Goal: Task Accomplishment & Management: Use online tool/utility

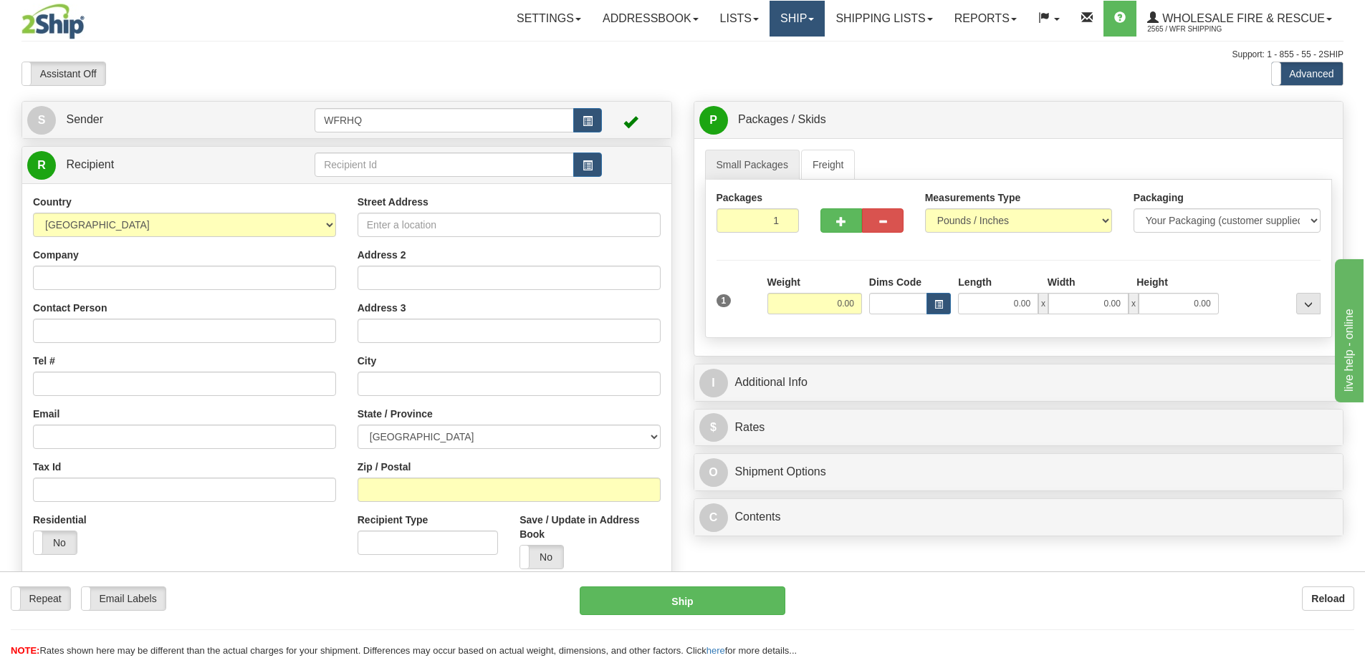
click at [804, 16] on link "Ship" at bounding box center [796, 19] width 55 height 36
click at [849, 11] on link "Shipping lists" at bounding box center [883, 19] width 118 height 36
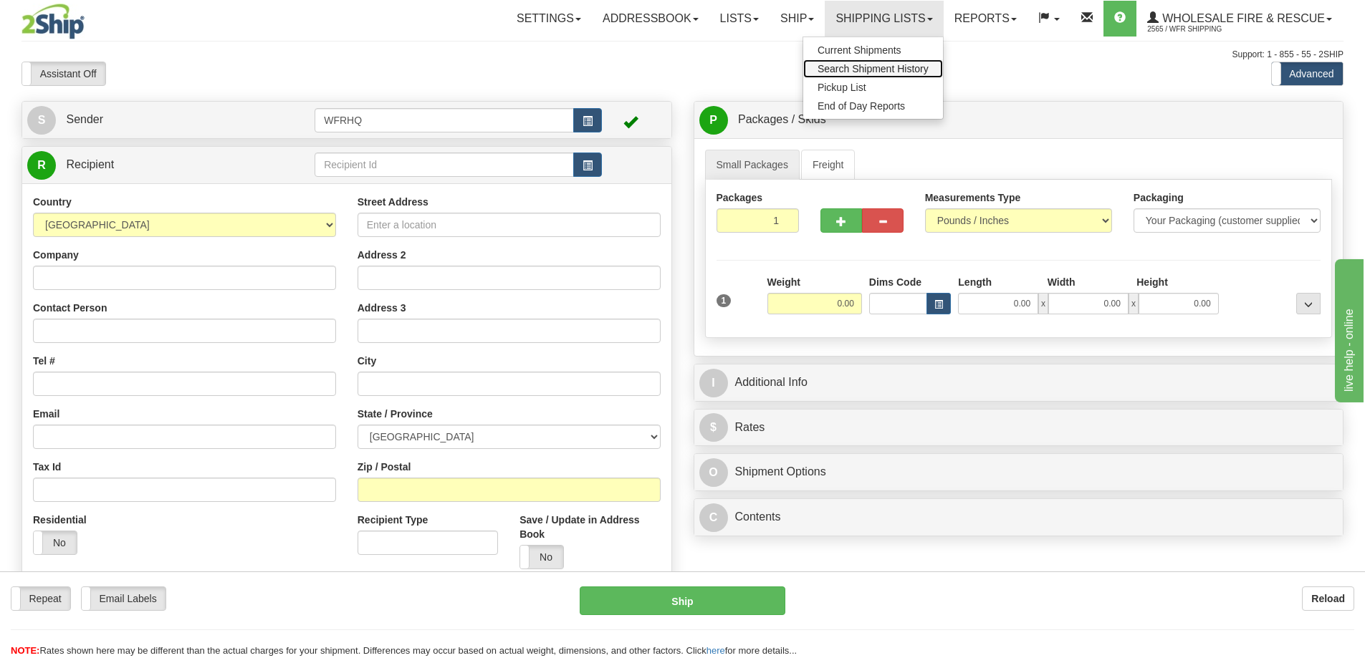
click at [837, 75] on link "Search Shipment History" at bounding box center [873, 68] width 140 height 19
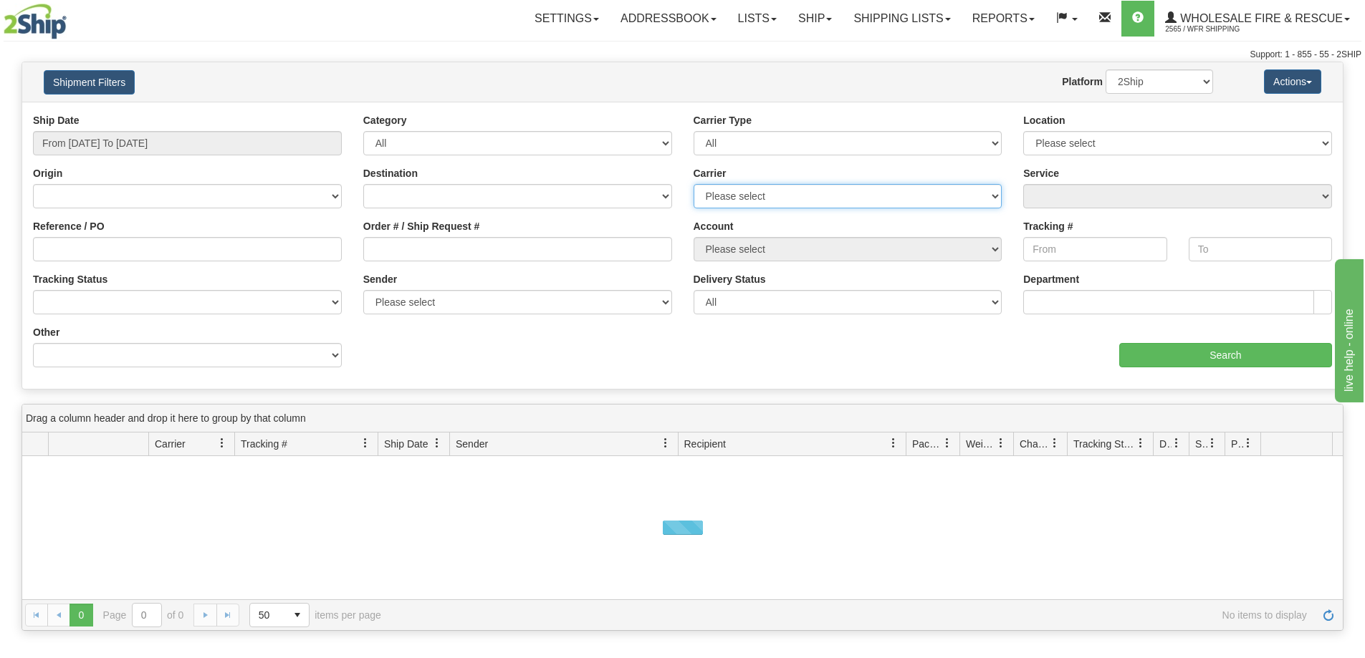
click at [825, 197] on select "Please select 2SHIP LTL Ace Courier Buffalo Air Canada Post Canadian Freightway…" at bounding box center [847, 196] width 309 height 24
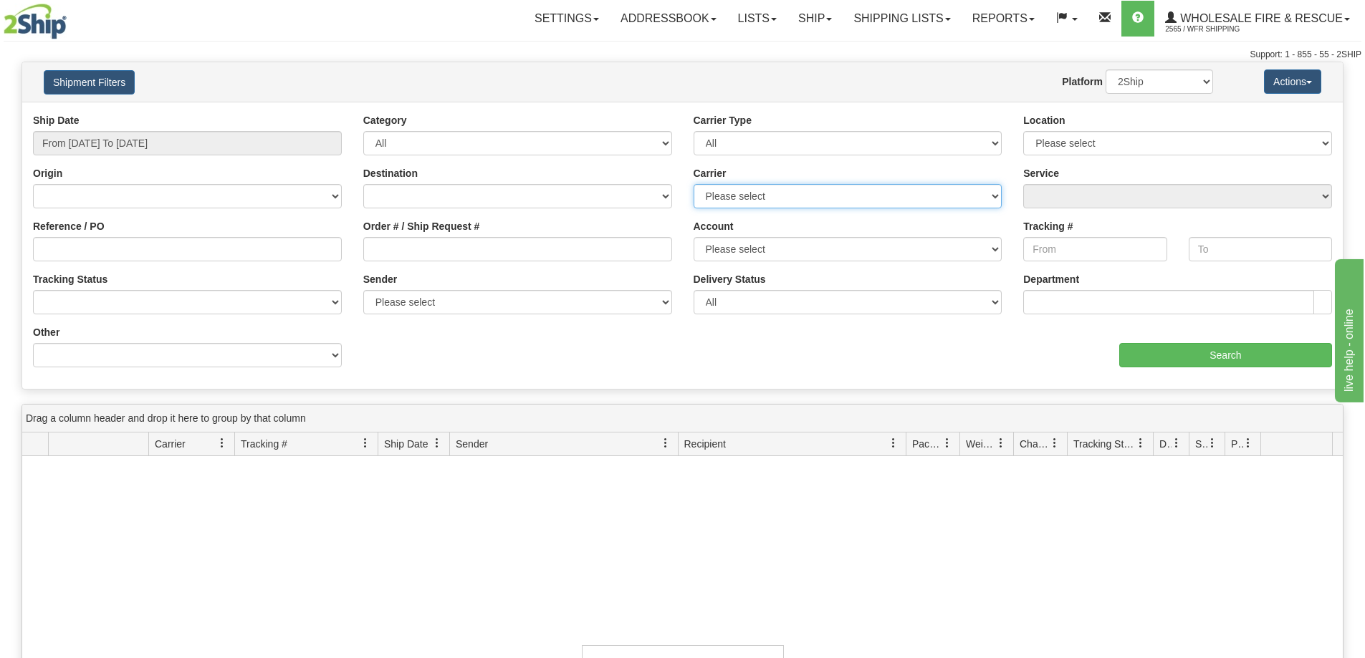
select select "11"
click at [693, 184] on select "Please select 2SHIP LTL Ace Courier Buffalo Air Canada Post Canadian Freightway…" at bounding box center [847, 196] width 309 height 24
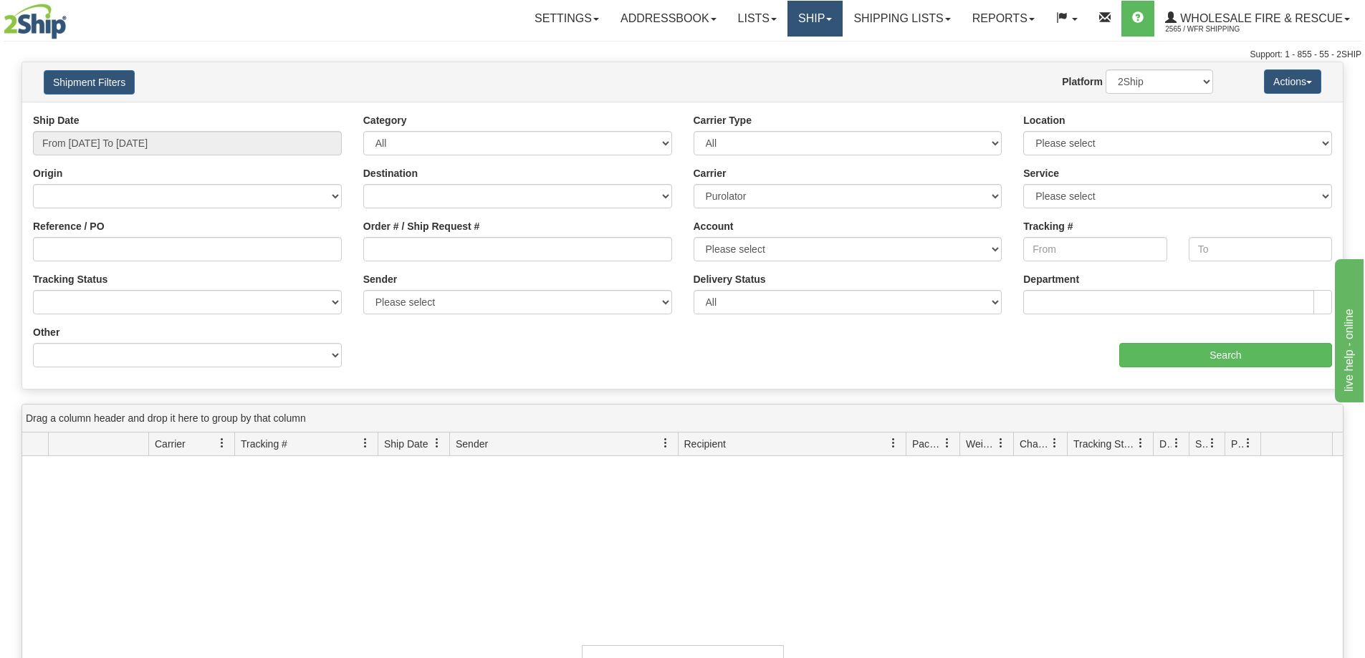
click at [809, 13] on link "Ship" at bounding box center [814, 19] width 55 height 36
click at [779, 44] on link "Ship Screen" at bounding box center [785, 50] width 113 height 19
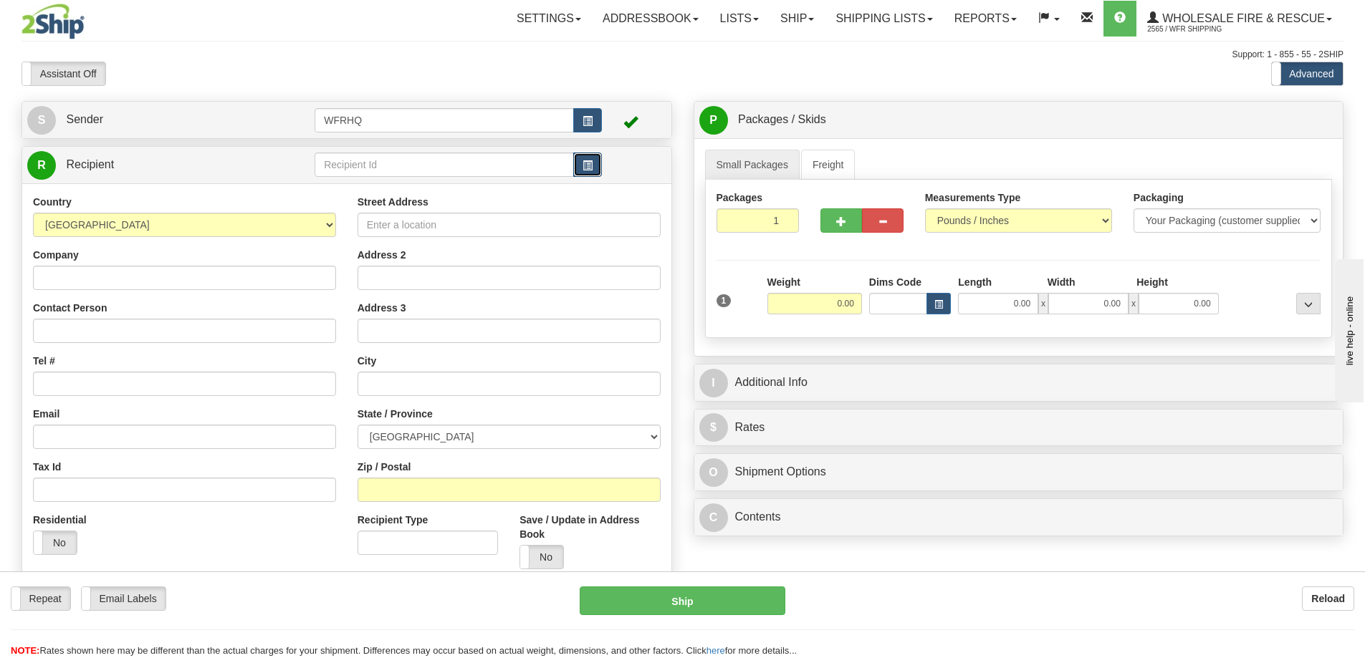
click at [587, 168] on span "button" at bounding box center [587, 165] width 10 height 9
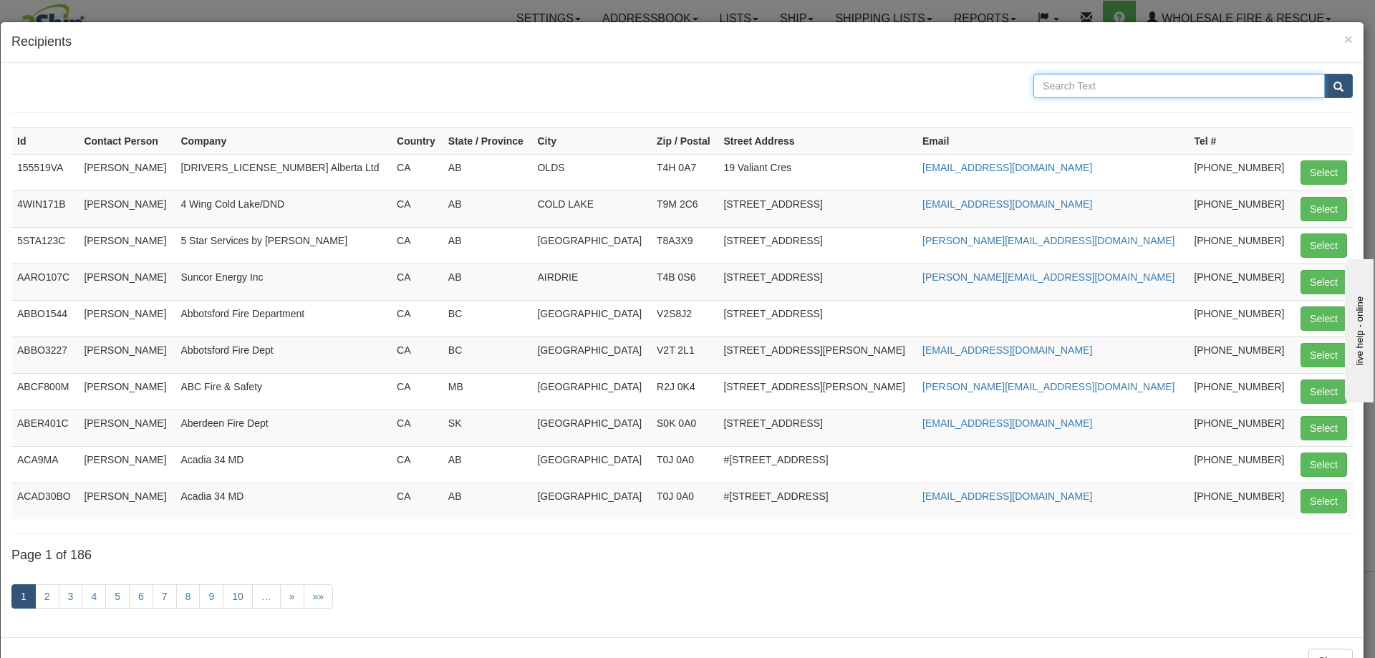
click at [1056, 81] on input "text" at bounding box center [1180, 86] width 292 height 24
type input "Stettle"
click at [1324, 74] on button "submit" at bounding box center [1338, 86] width 29 height 24
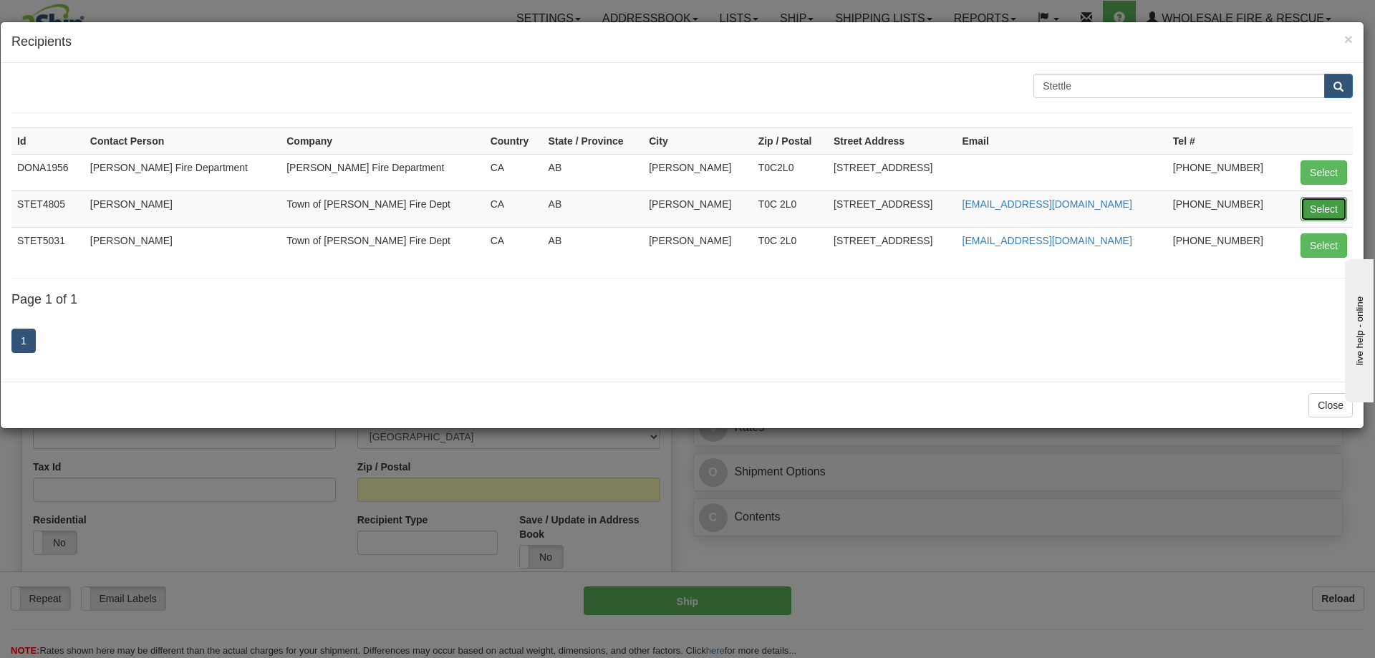
click at [1317, 207] on button "Select" at bounding box center [1324, 209] width 47 height 24
type input "STET4805"
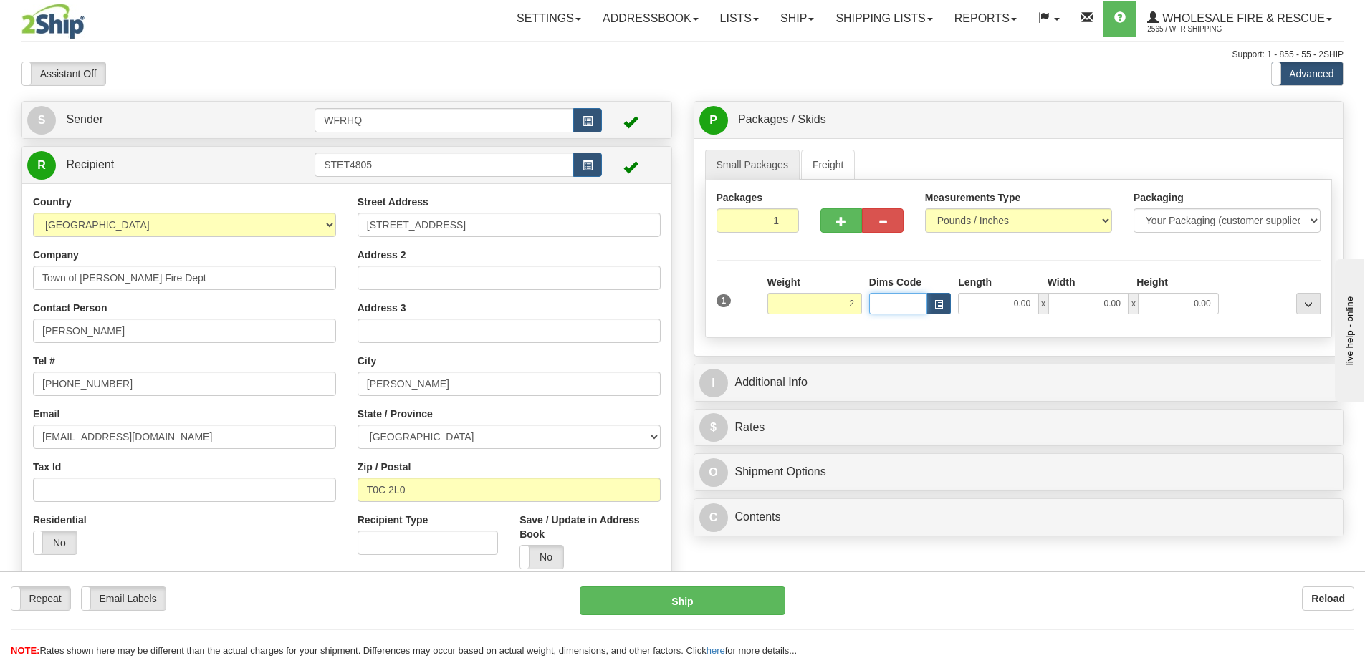
type input "2.00"
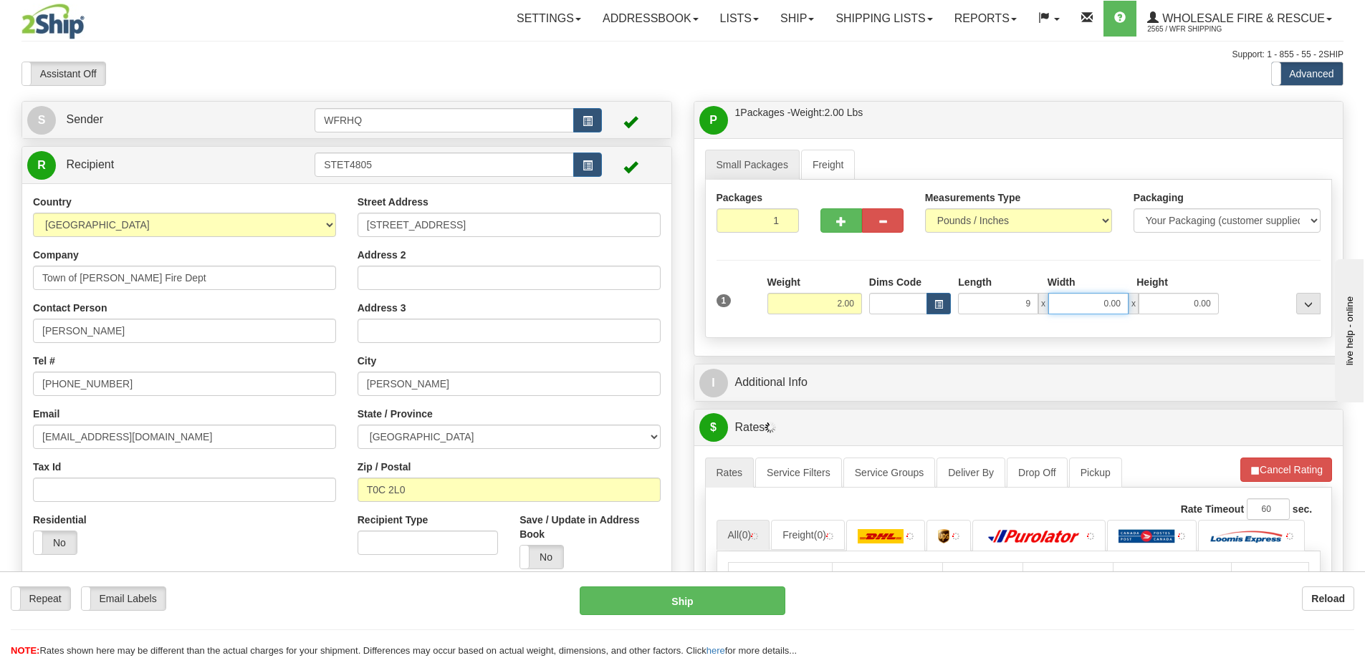
type input "9.00"
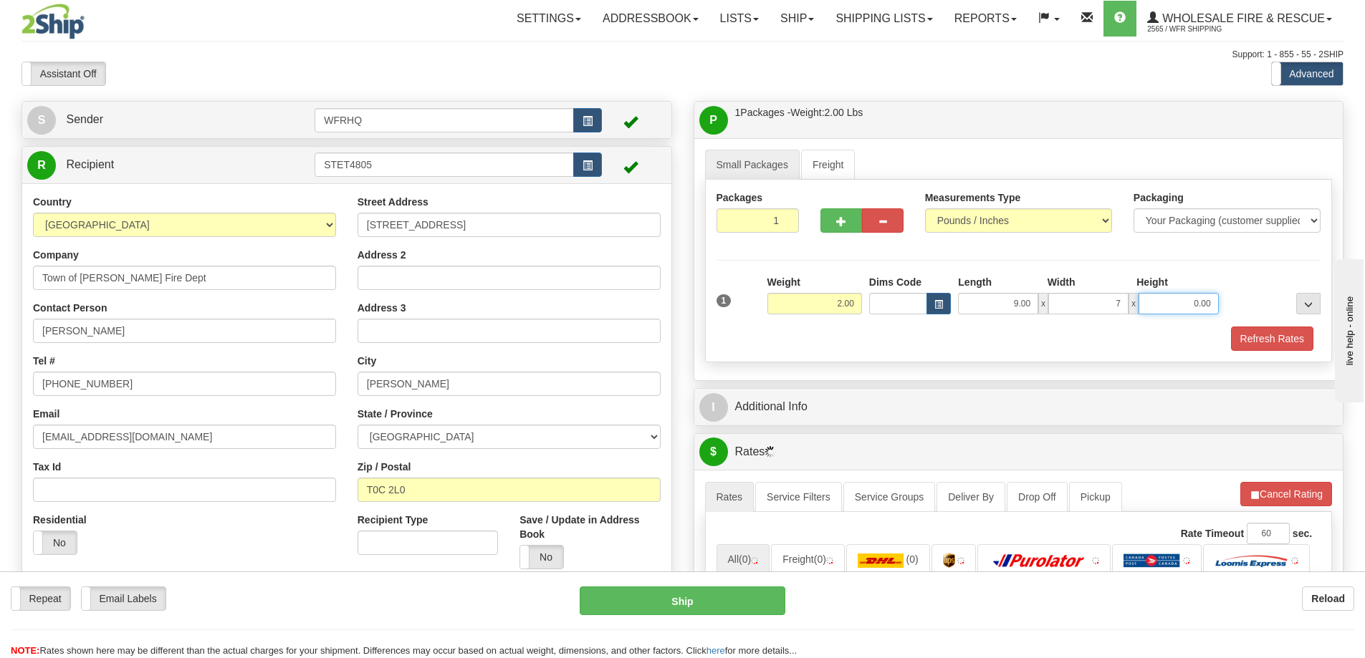
type input "7.00"
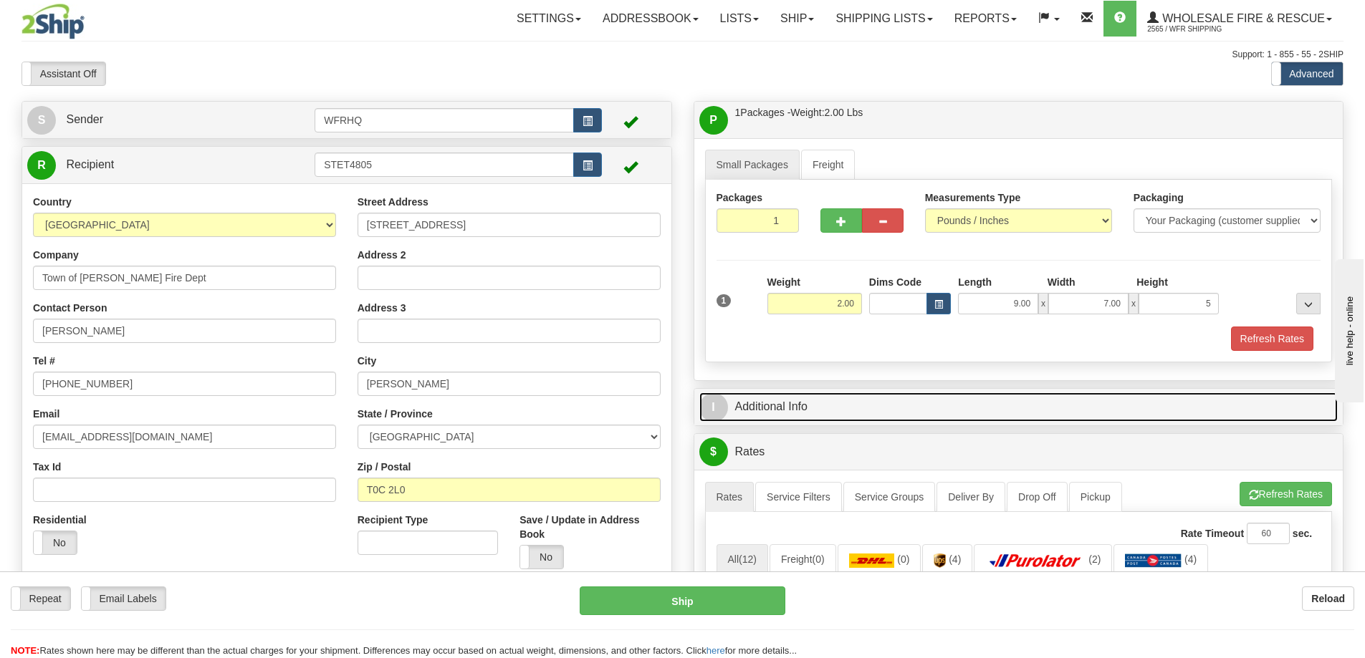
type input "5.00"
click at [774, 393] on link "I Additional Info" at bounding box center [1018, 407] width 639 height 29
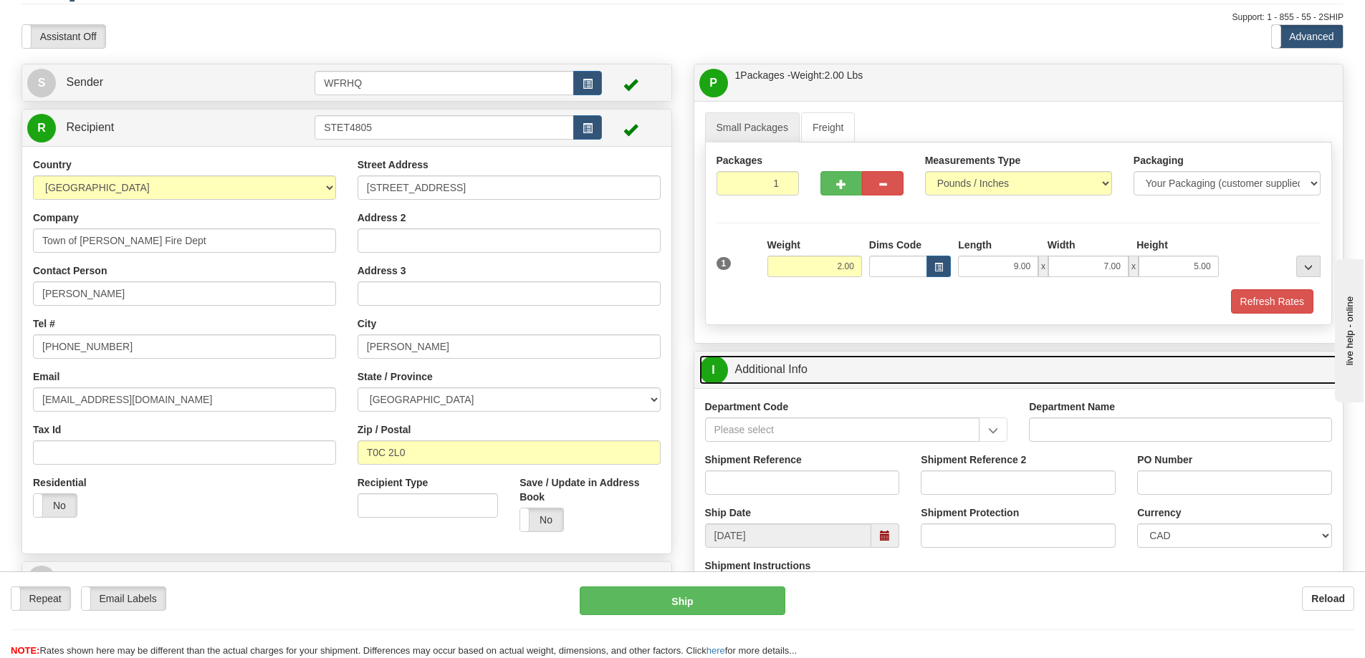
scroll to position [72, 0]
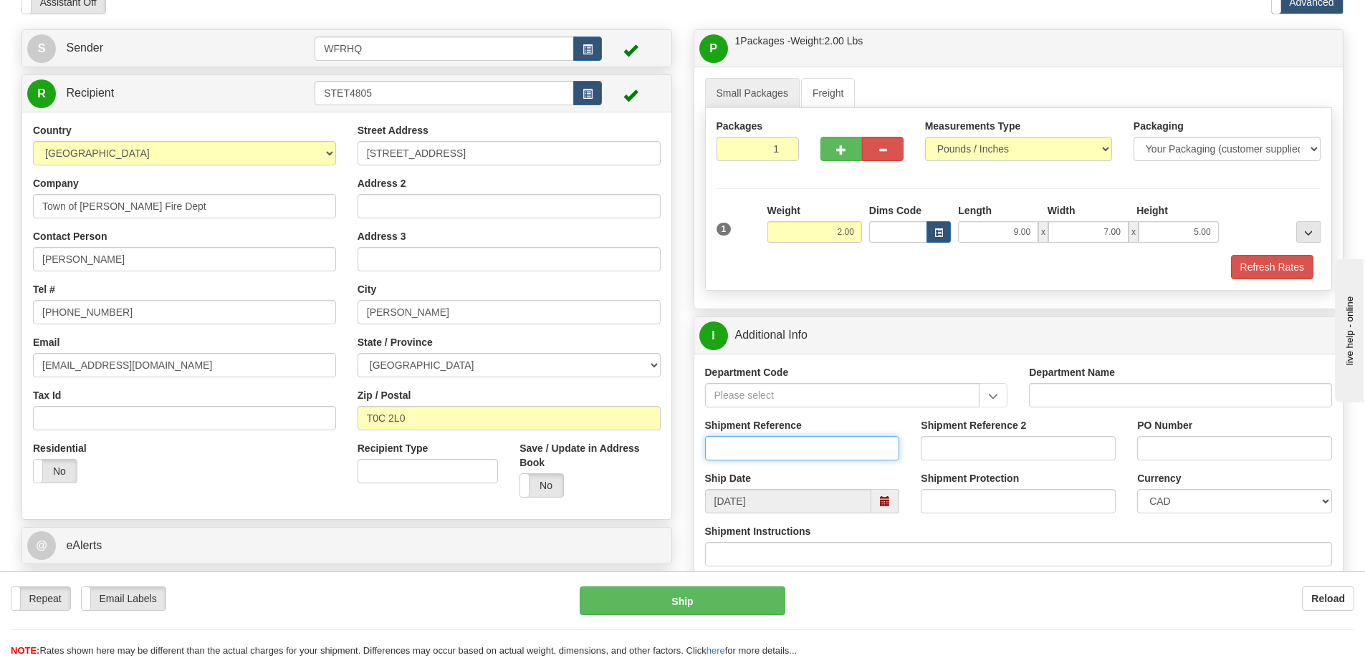
click at [777, 449] on input "Shipment Reference" at bounding box center [802, 448] width 195 height 24
type input "S44781 - 29618"
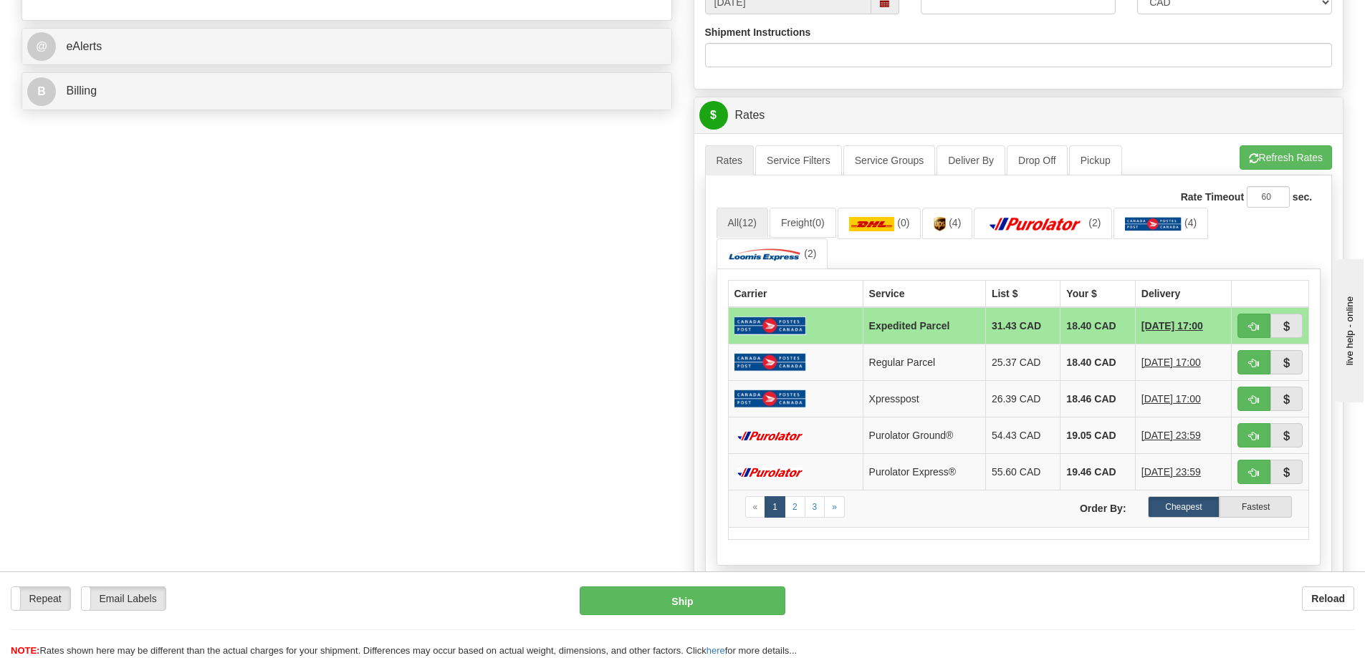
scroll to position [573, 0]
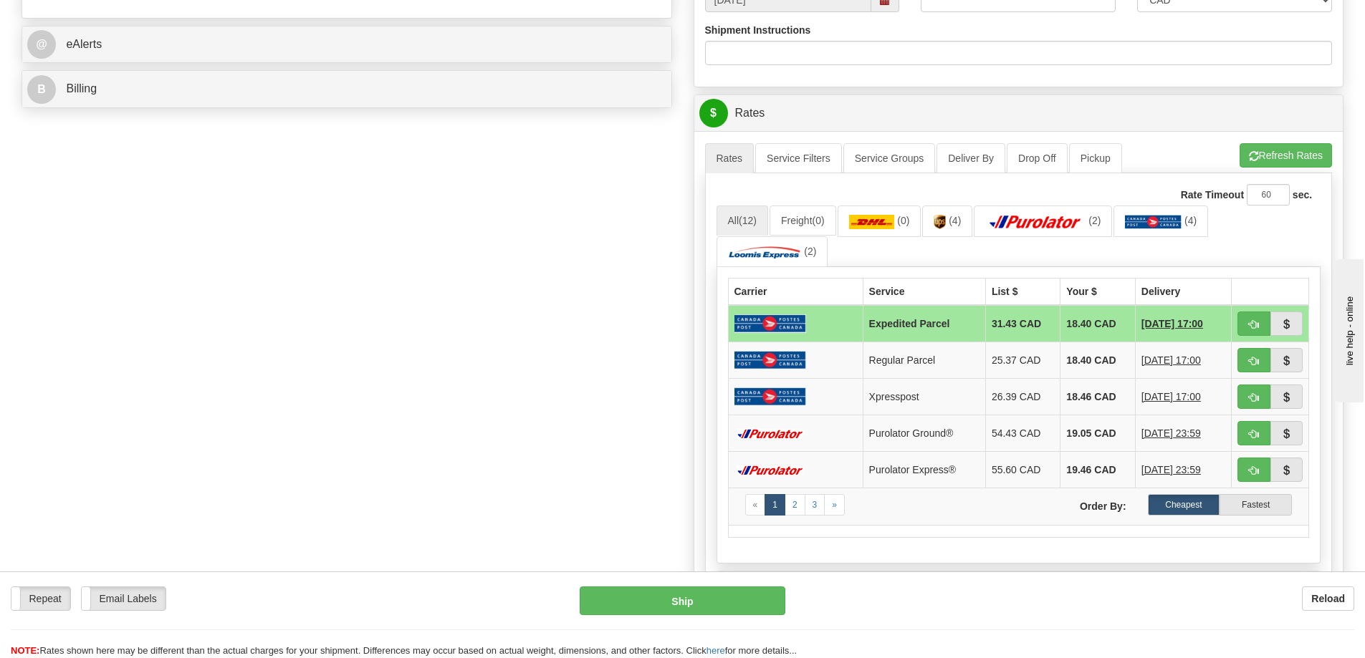
type input "COS - 16135"
click at [1256, 432] on span "button" at bounding box center [1254, 434] width 10 height 9
type input "260"
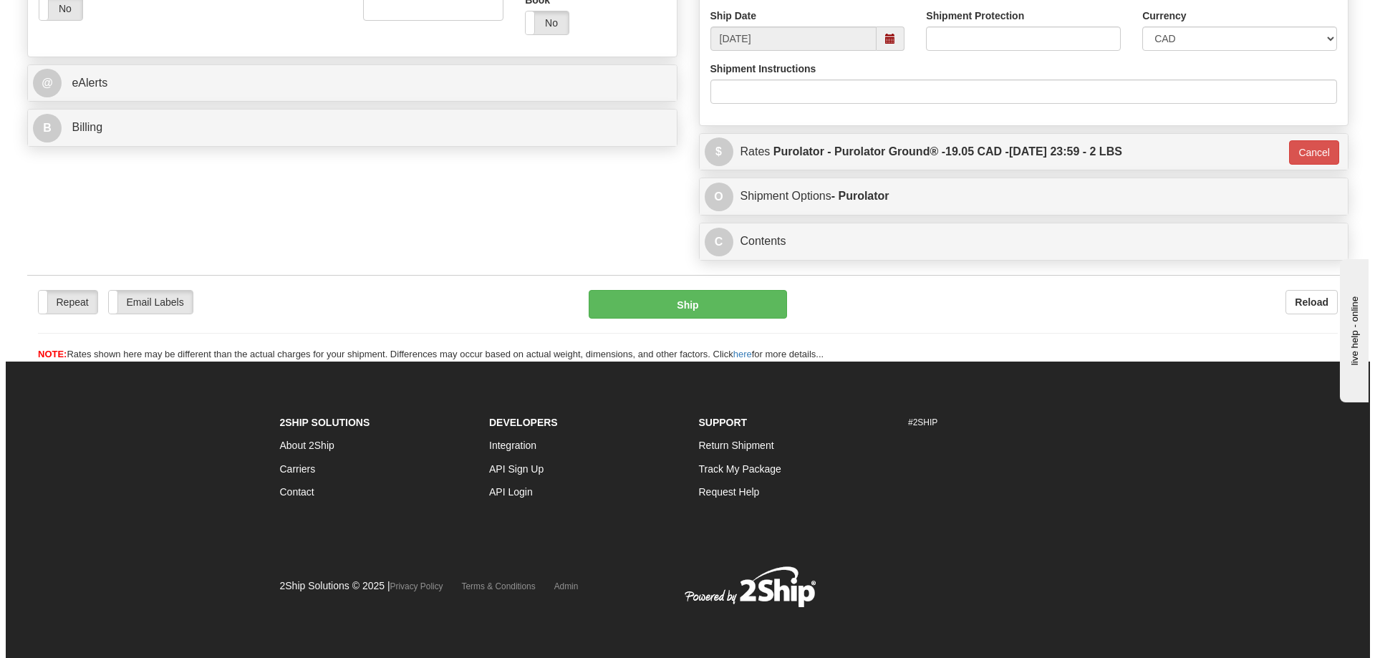
scroll to position [534, 0]
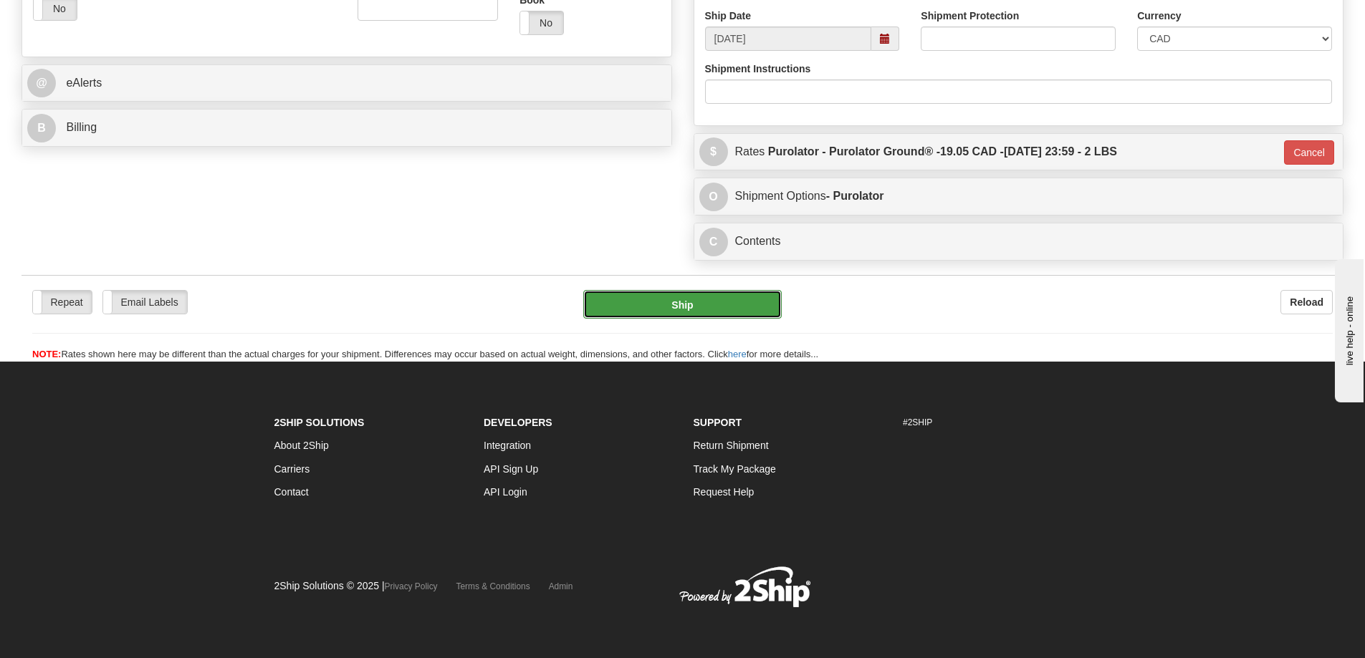
click at [696, 319] on button "Ship" at bounding box center [682, 304] width 198 height 29
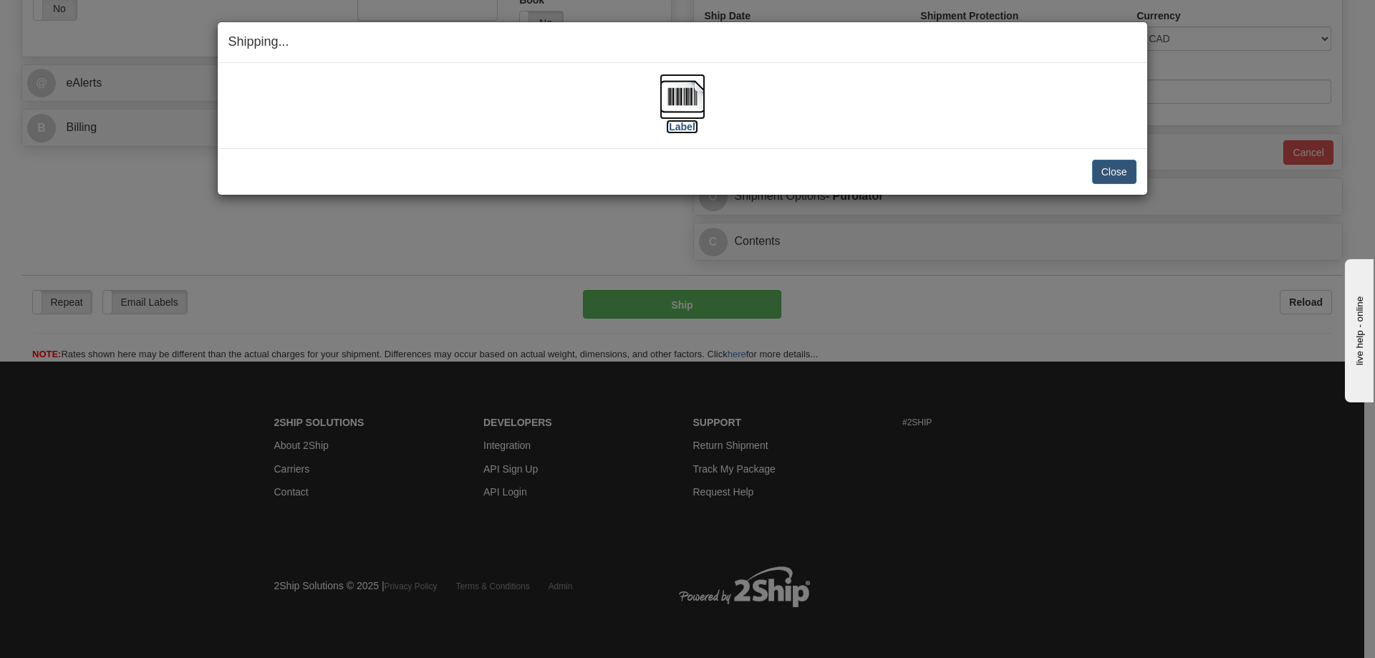
click at [691, 76] on img at bounding box center [683, 97] width 46 height 46
click at [640, 158] on div "Close Cancel Cancel Shipment and Quit Pickup Quit Pickup ONLY" at bounding box center [683, 171] width 930 height 47
click at [1127, 166] on button "Close" at bounding box center [1114, 172] width 44 height 24
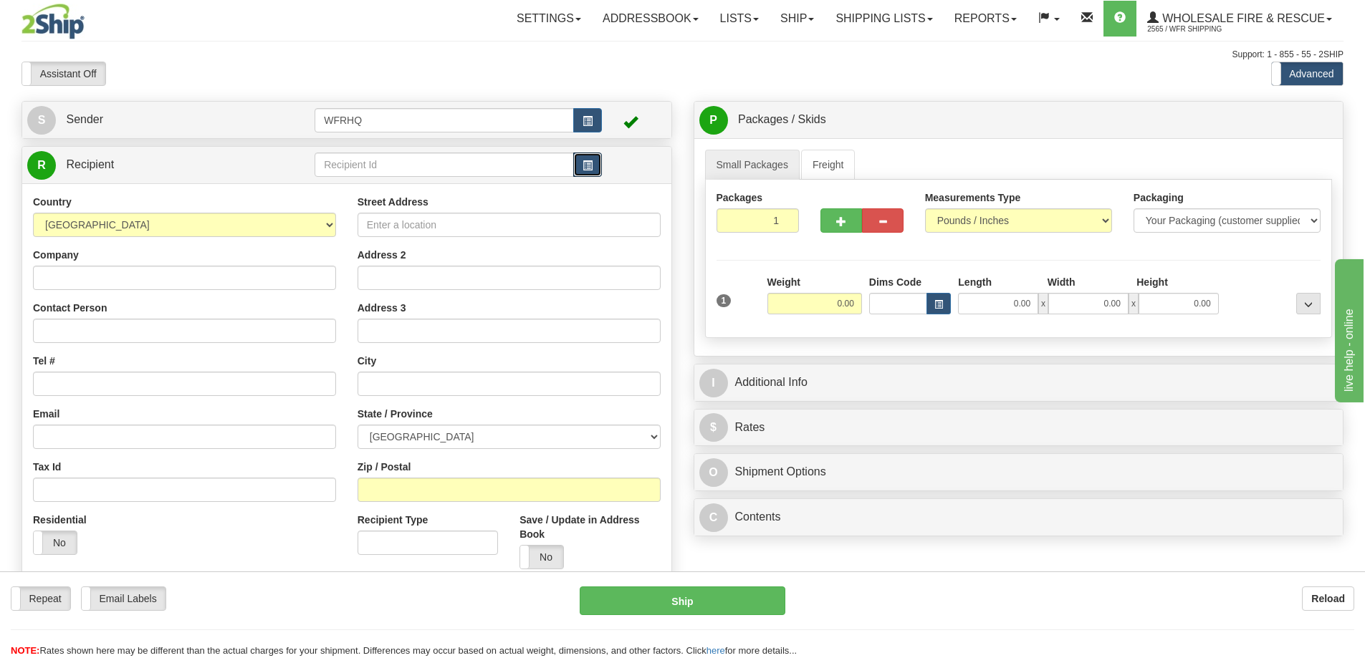
click at [593, 167] on button "button" at bounding box center [587, 165] width 29 height 24
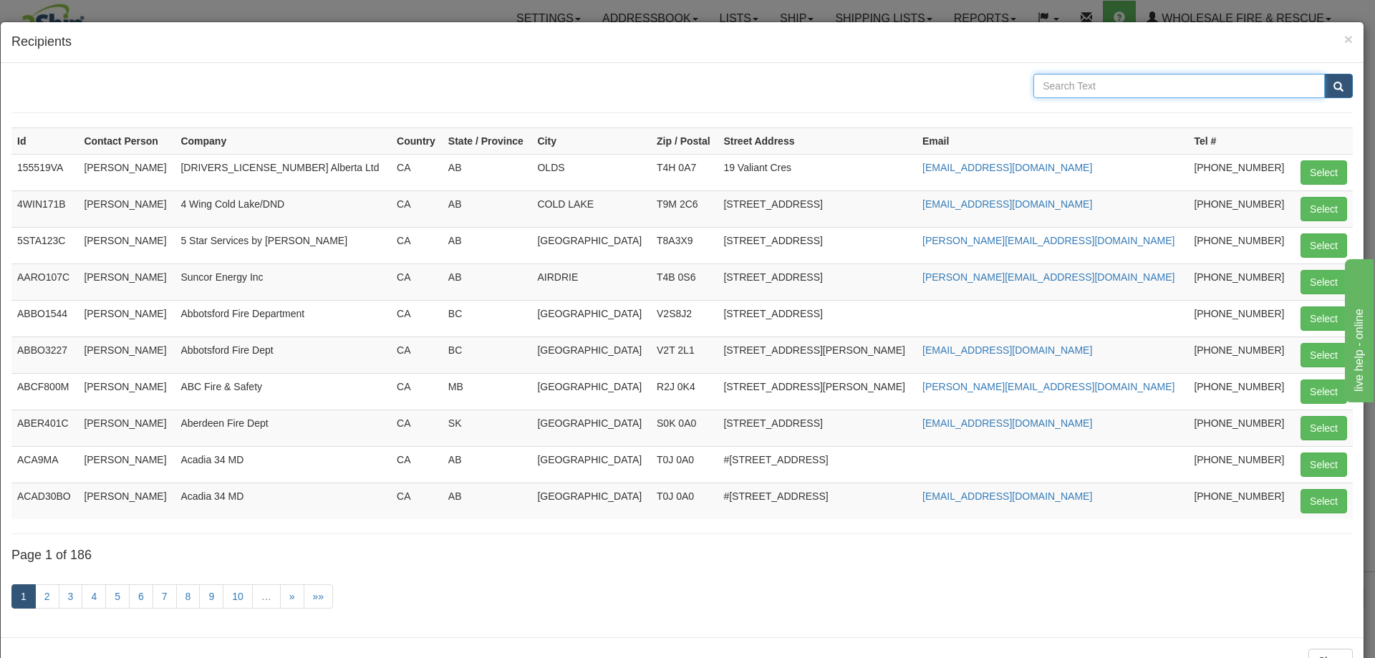
click at [1102, 91] on input "text" at bounding box center [1180, 86] width 292 height 24
type input "Leduc"
click at [1324, 74] on button "submit" at bounding box center [1338, 86] width 29 height 24
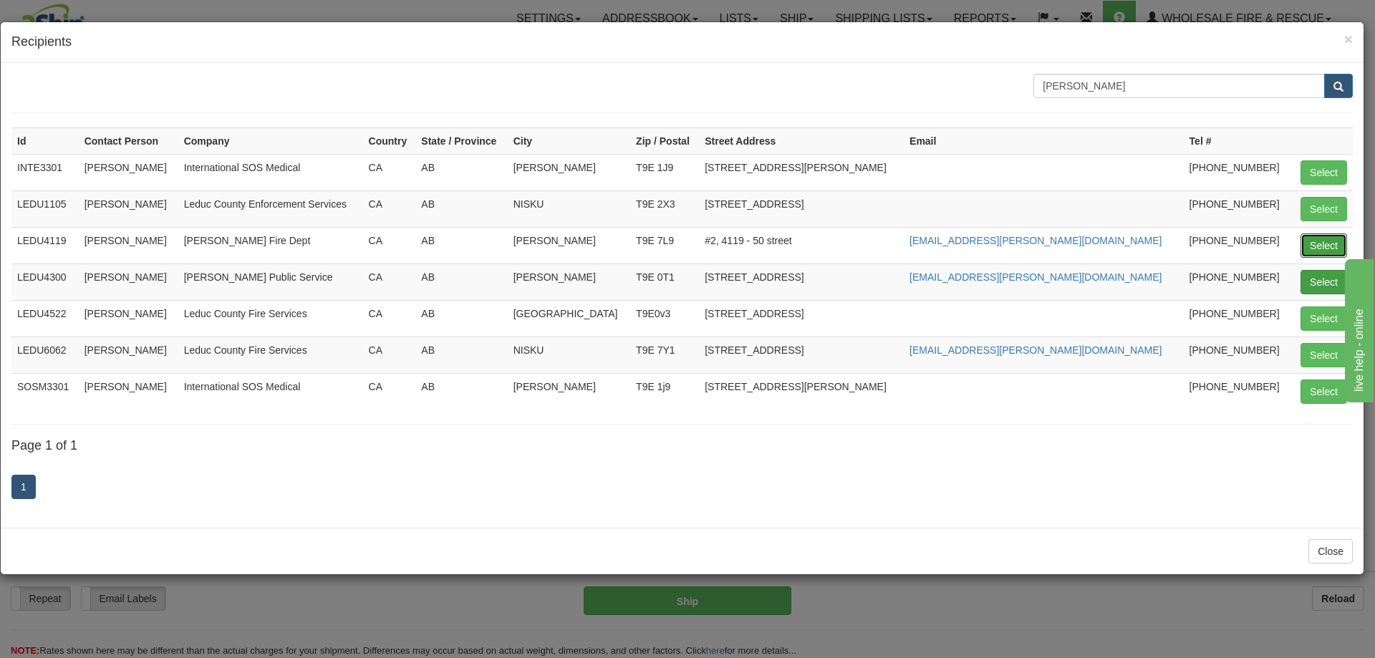
click at [1322, 245] on button "Select" at bounding box center [1324, 246] width 47 height 24
type input "LEDU4119"
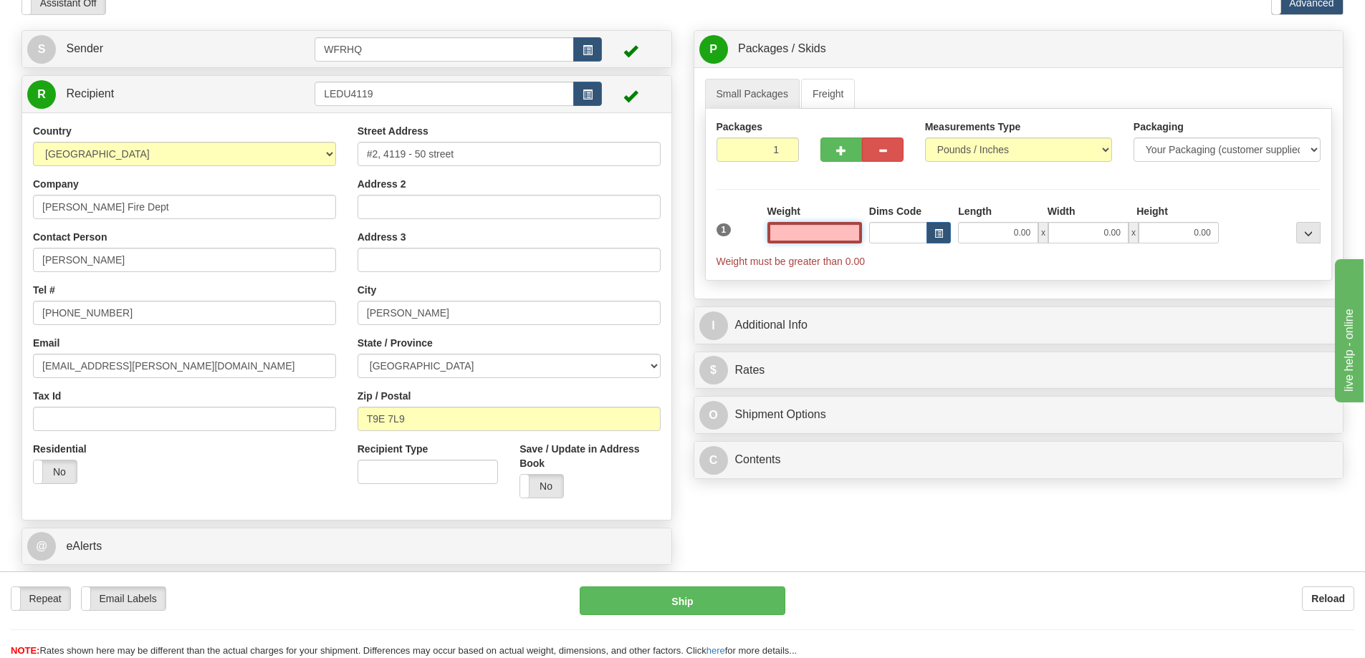
scroll to position [72, 0]
type input "2.00"
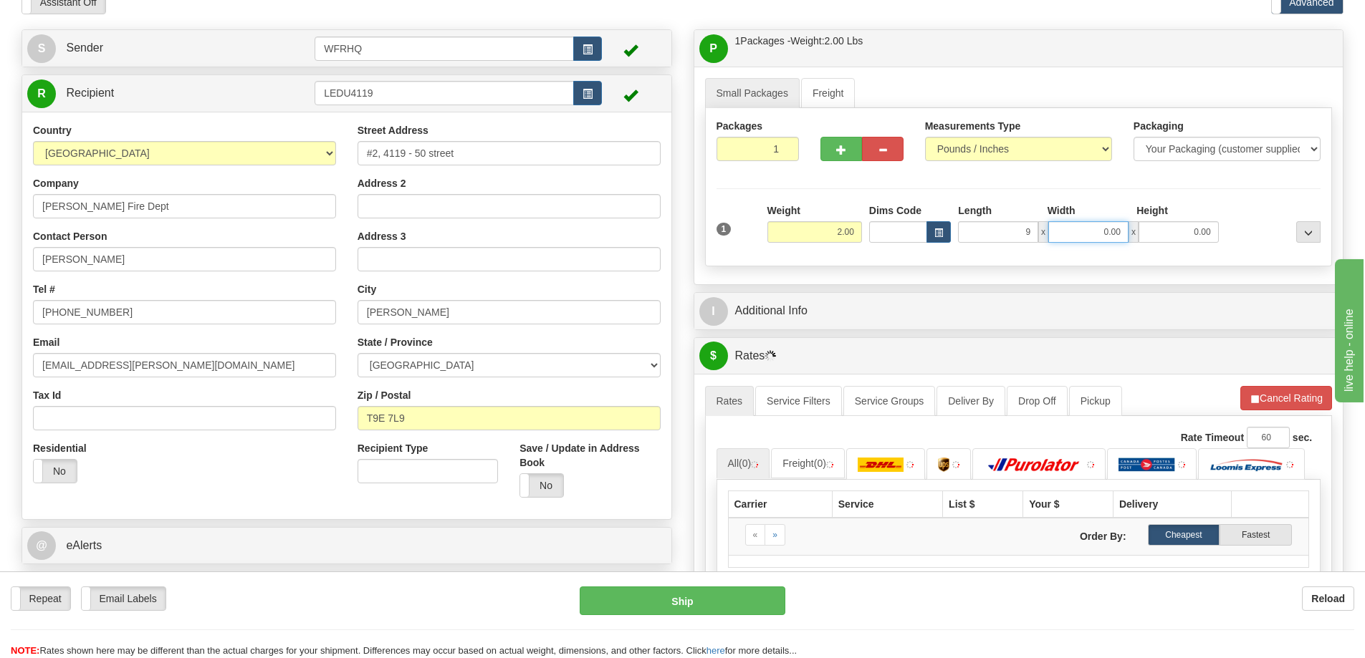
type input "9.00"
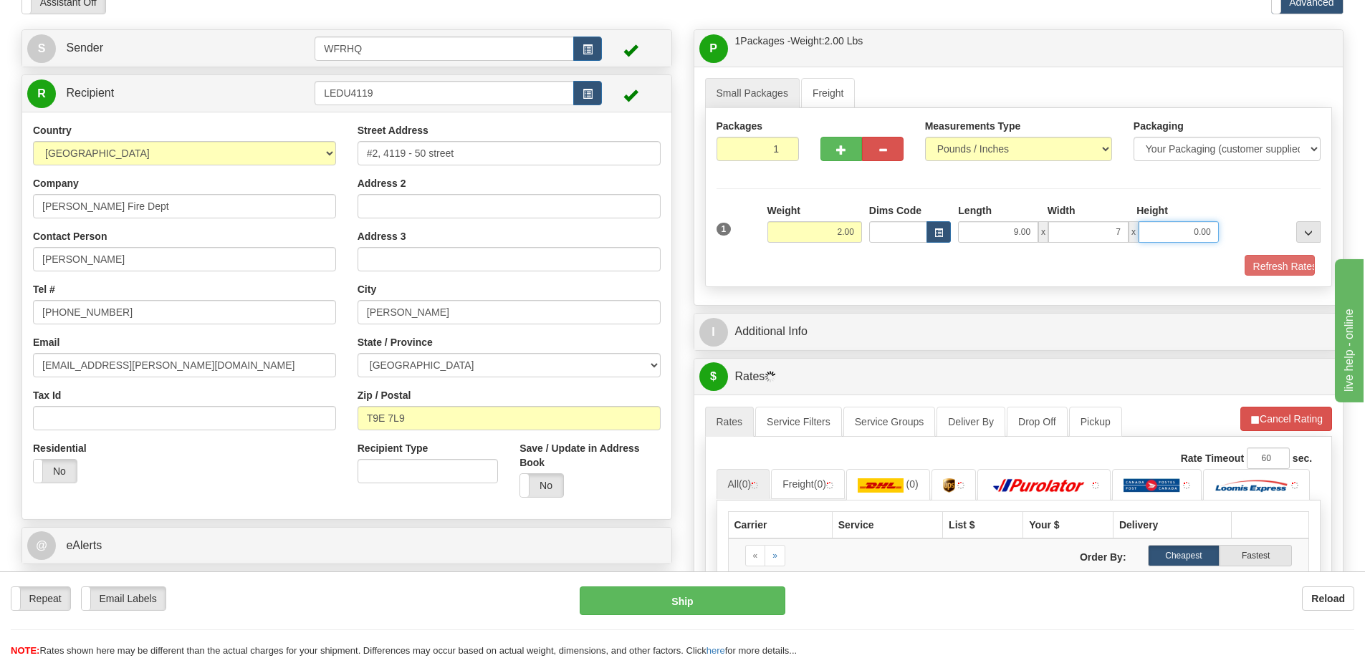
type input "7.00"
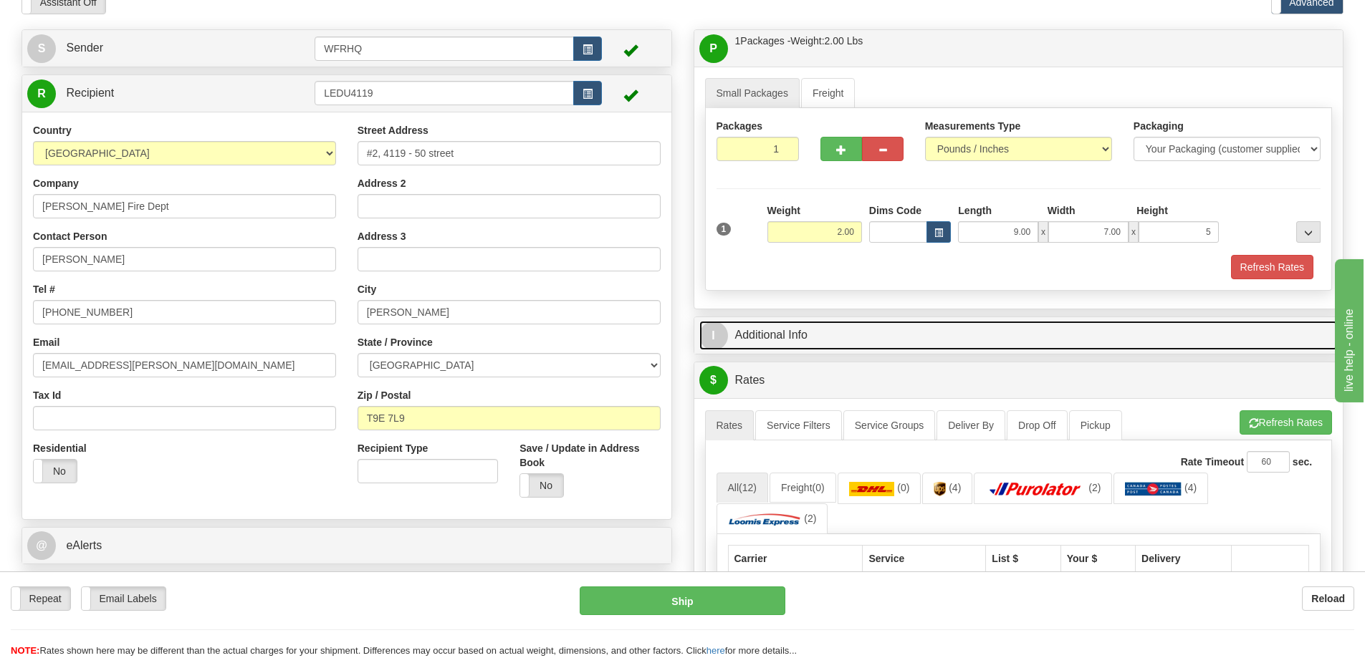
type input "5.00"
click at [788, 342] on link "I Additional Info" at bounding box center [1018, 335] width 639 height 29
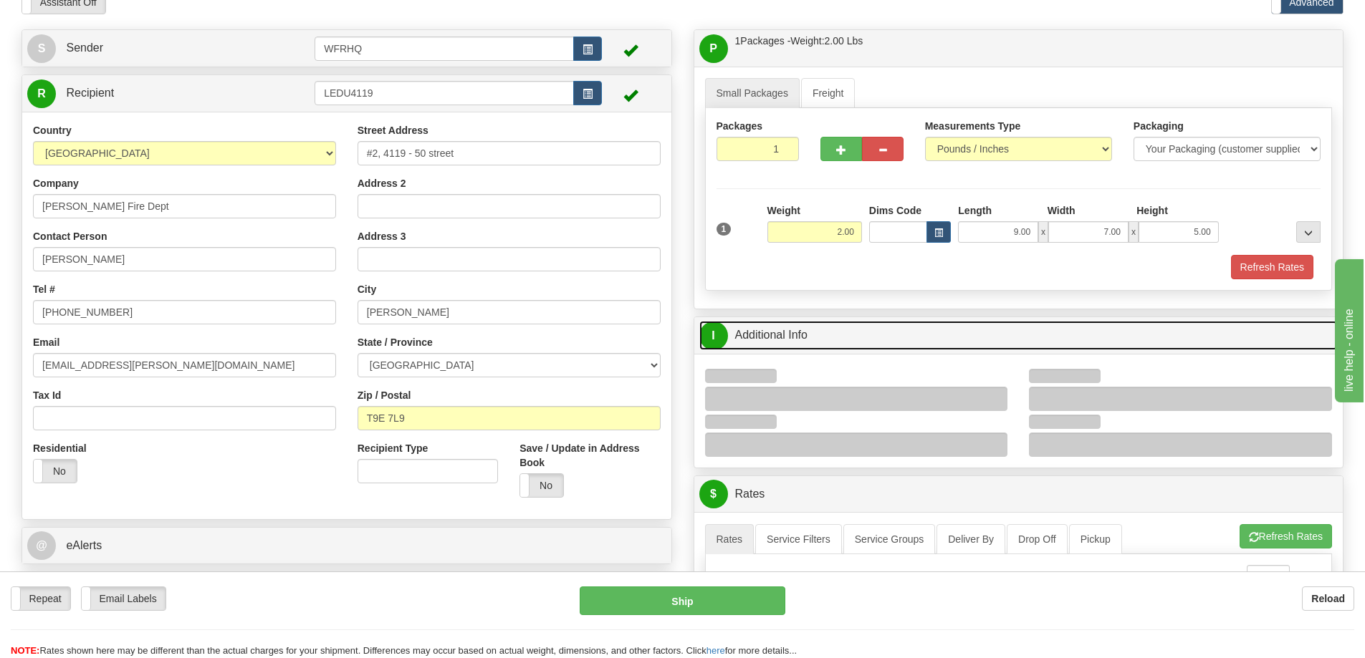
scroll to position [143, 0]
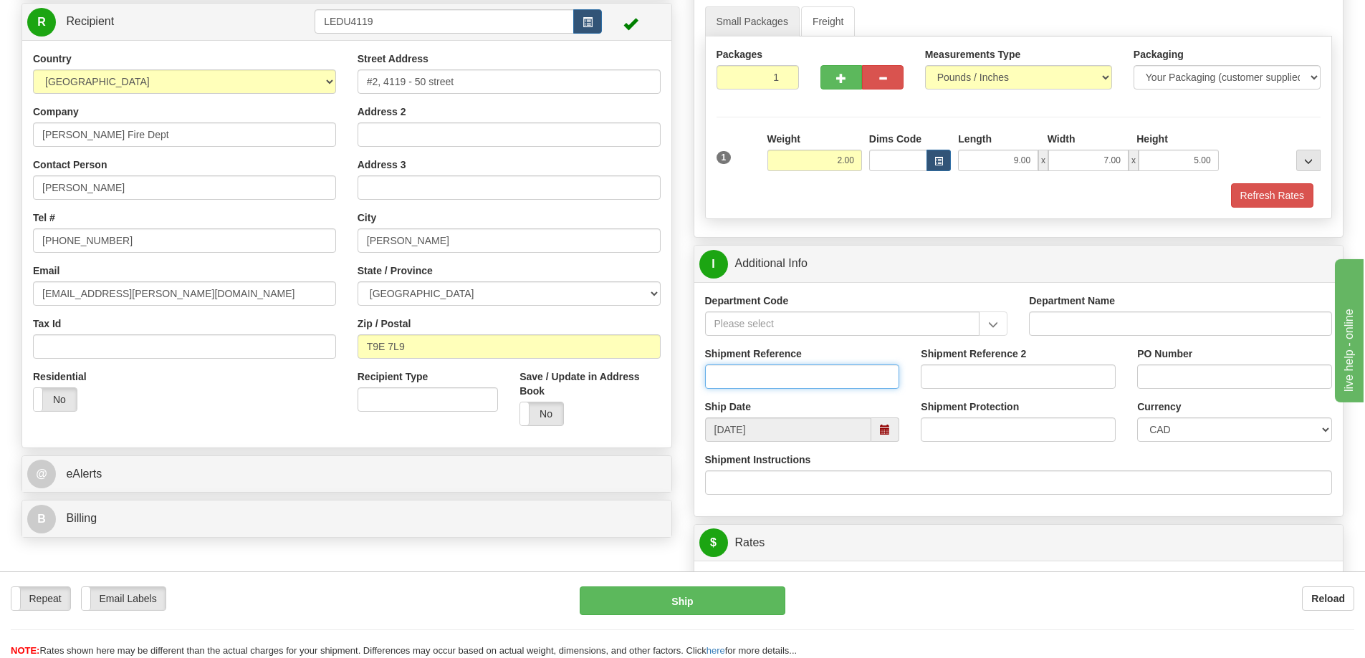
click at [746, 378] on input "Shipment Reference" at bounding box center [802, 377] width 195 height 24
type input "S43692 - 30060"
click at [1158, 378] on input "PO Number" at bounding box center [1234, 377] width 195 height 24
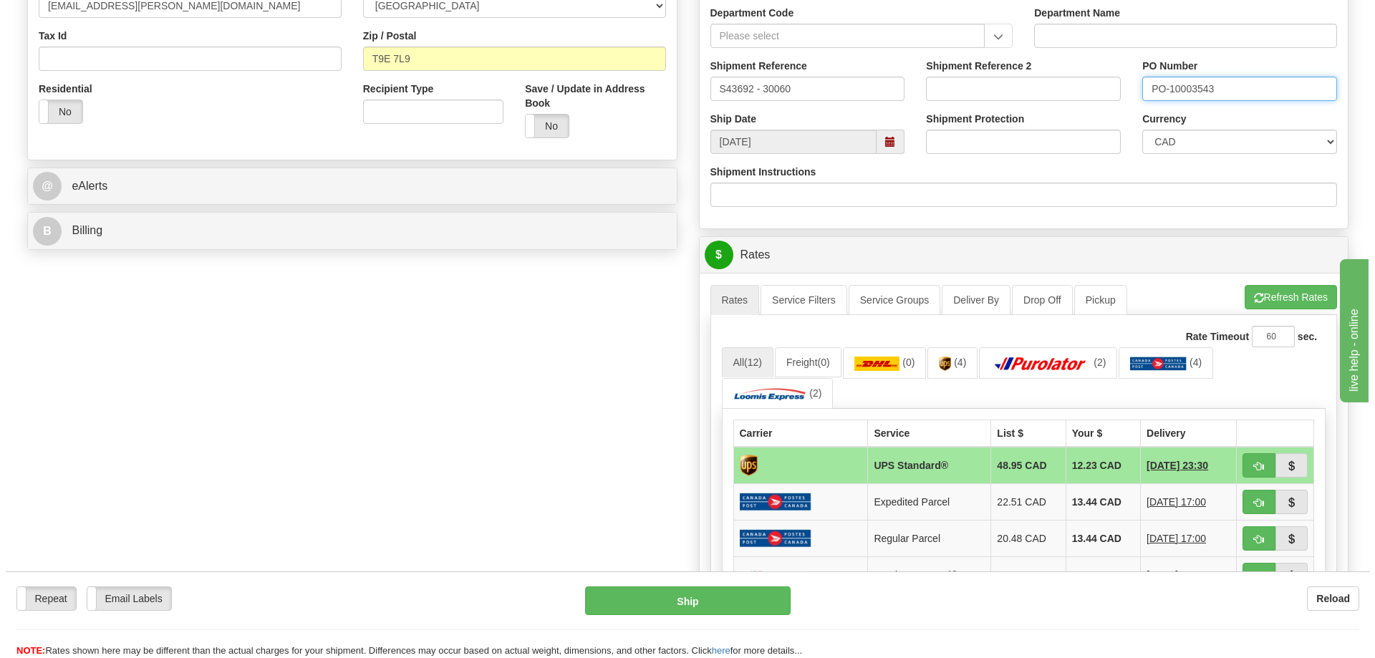
scroll to position [501, 0]
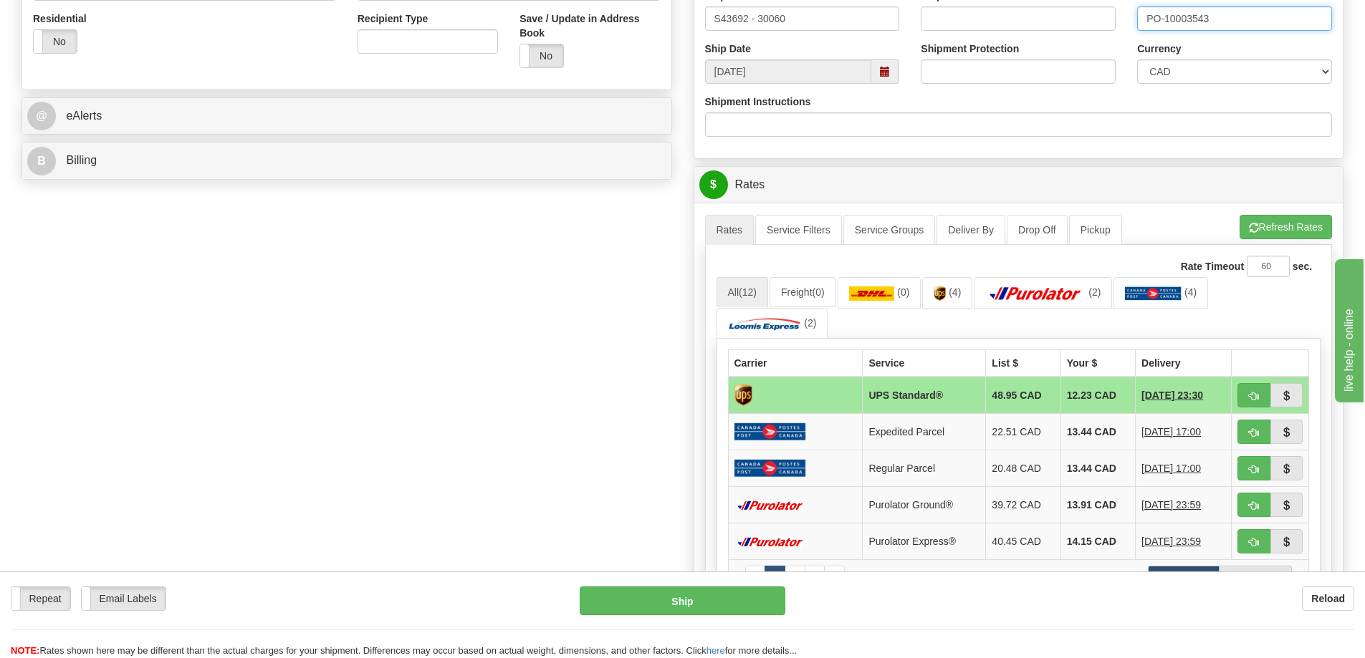
type input "PO-10003543"
click at [1256, 390] on button "button" at bounding box center [1253, 395] width 33 height 24
type input "11"
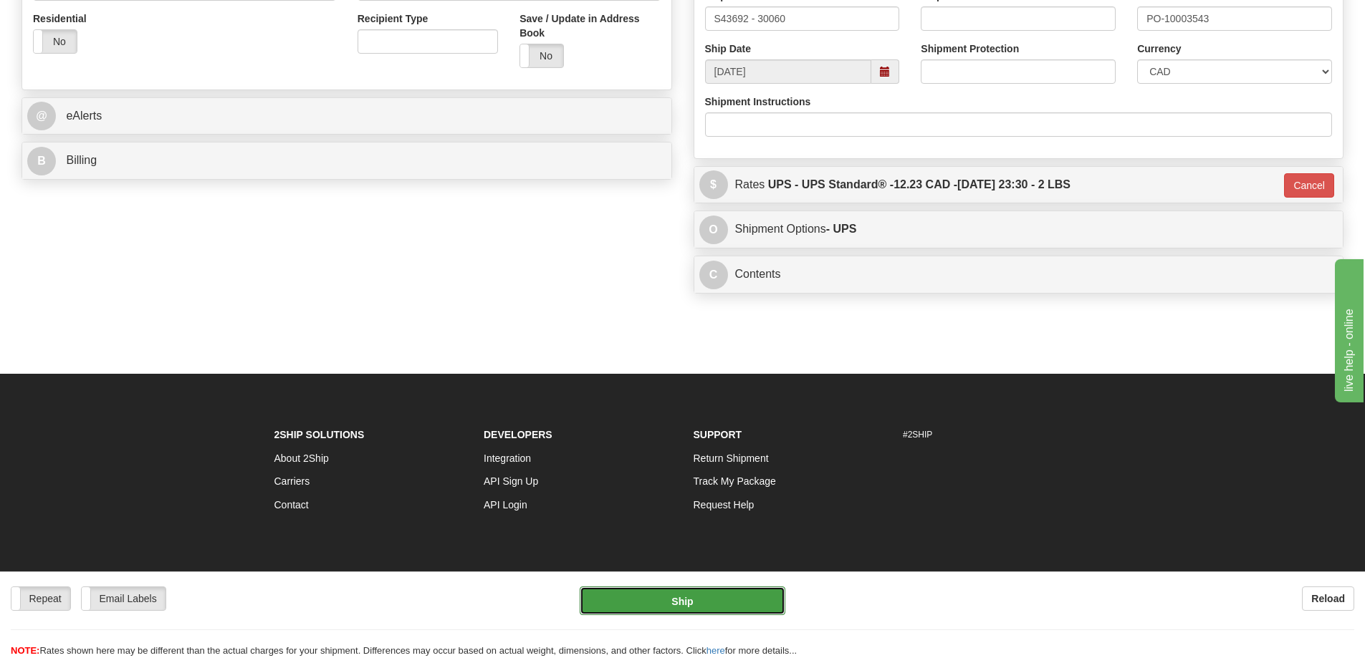
click at [697, 608] on button "Ship" at bounding box center [683, 601] width 206 height 29
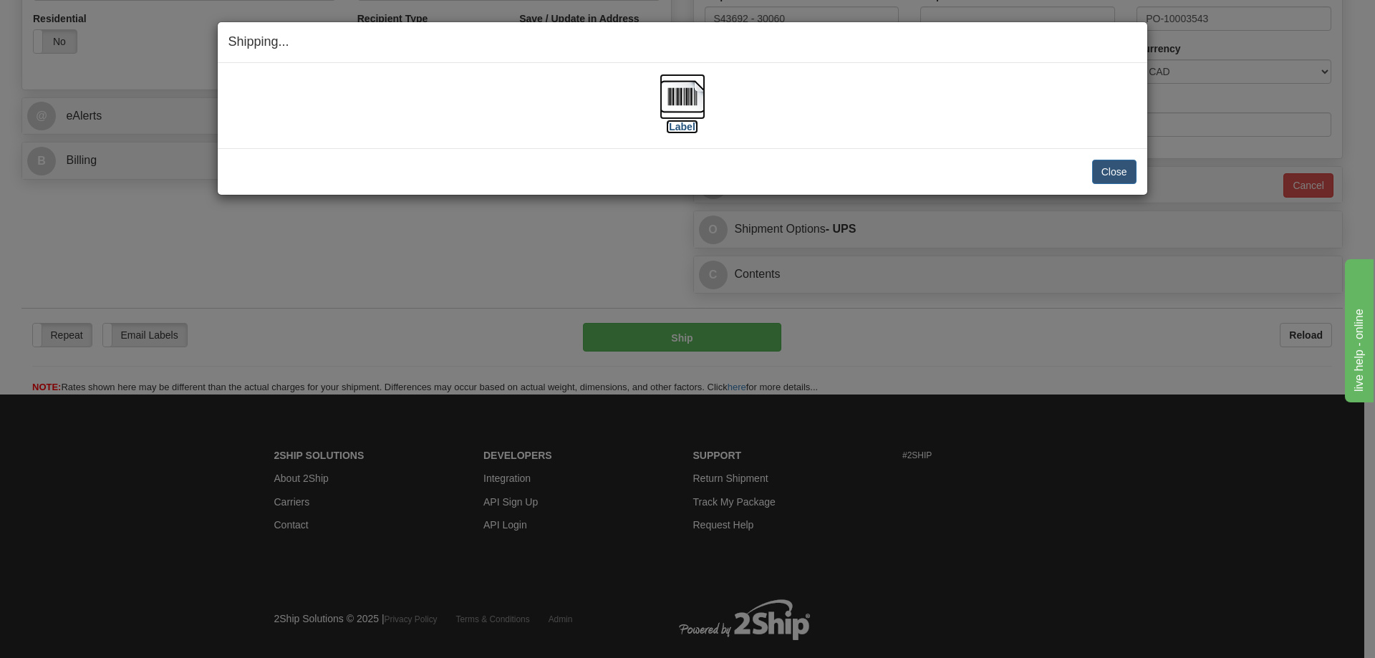
click at [691, 103] on img at bounding box center [683, 97] width 46 height 46
drag, startPoint x: 601, startPoint y: 162, endPoint x: 845, endPoint y: 154, distance: 244.4
click at [601, 161] on div "Close Cancel" at bounding box center [683, 172] width 908 height 24
click at [1107, 169] on button "Close" at bounding box center [1114, 172] width 44 height 24
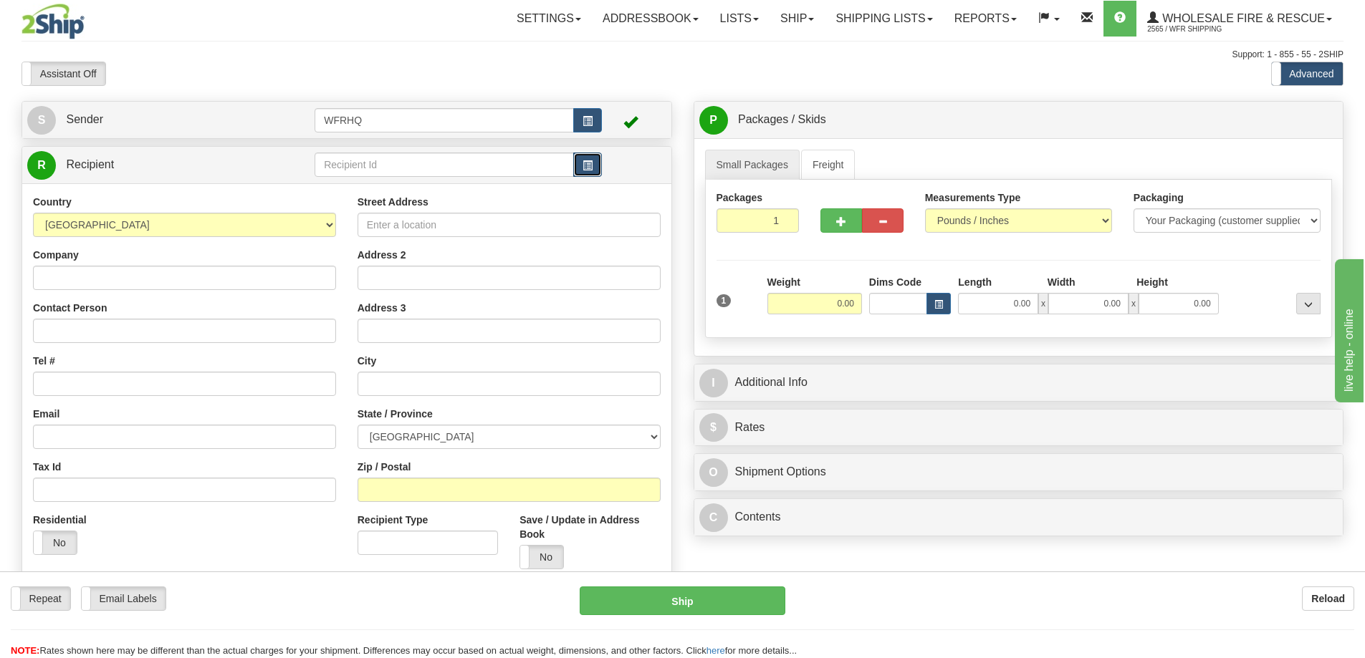
click at [585, 176] on button "button" at bounding box center [587, 165] width 29 height 24
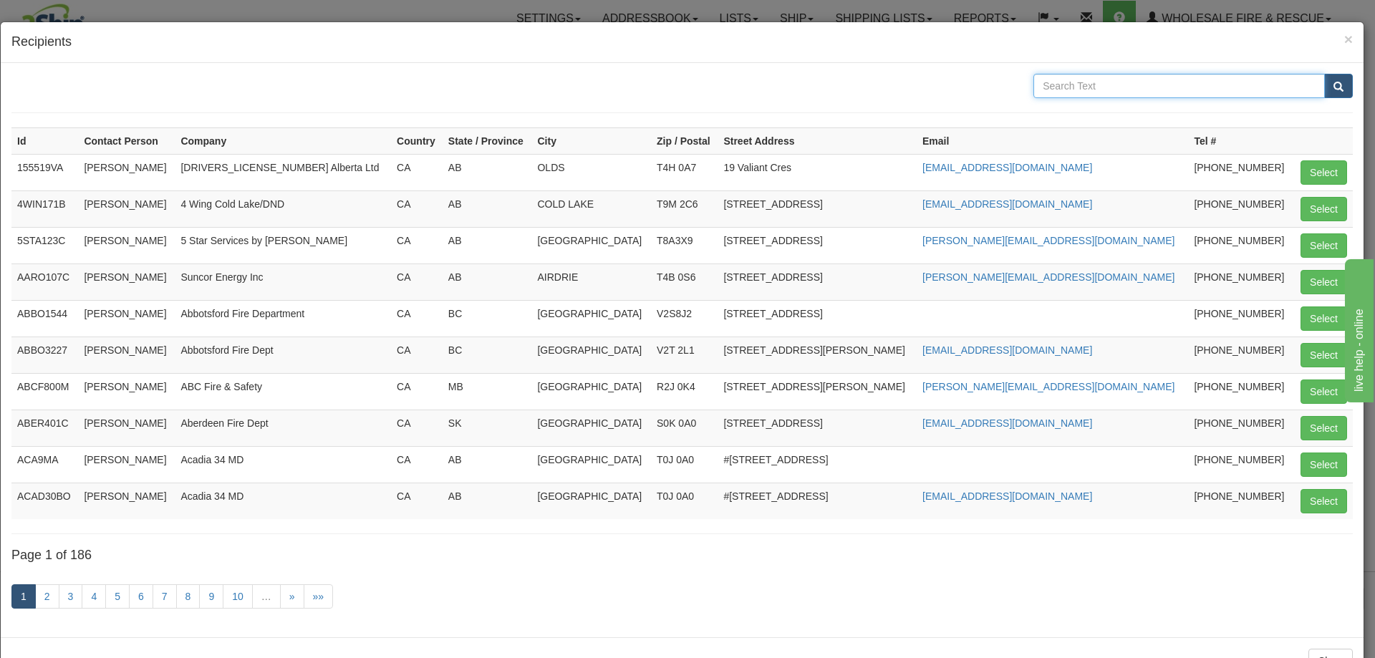
click at [1150, 85] on input "text" at bounding box center [1180, 86] width 292 height 24
type input "Ucluelet"
click at [1324, 74] on button "submit" at bounding box center [1338, 86] width 29 height 24
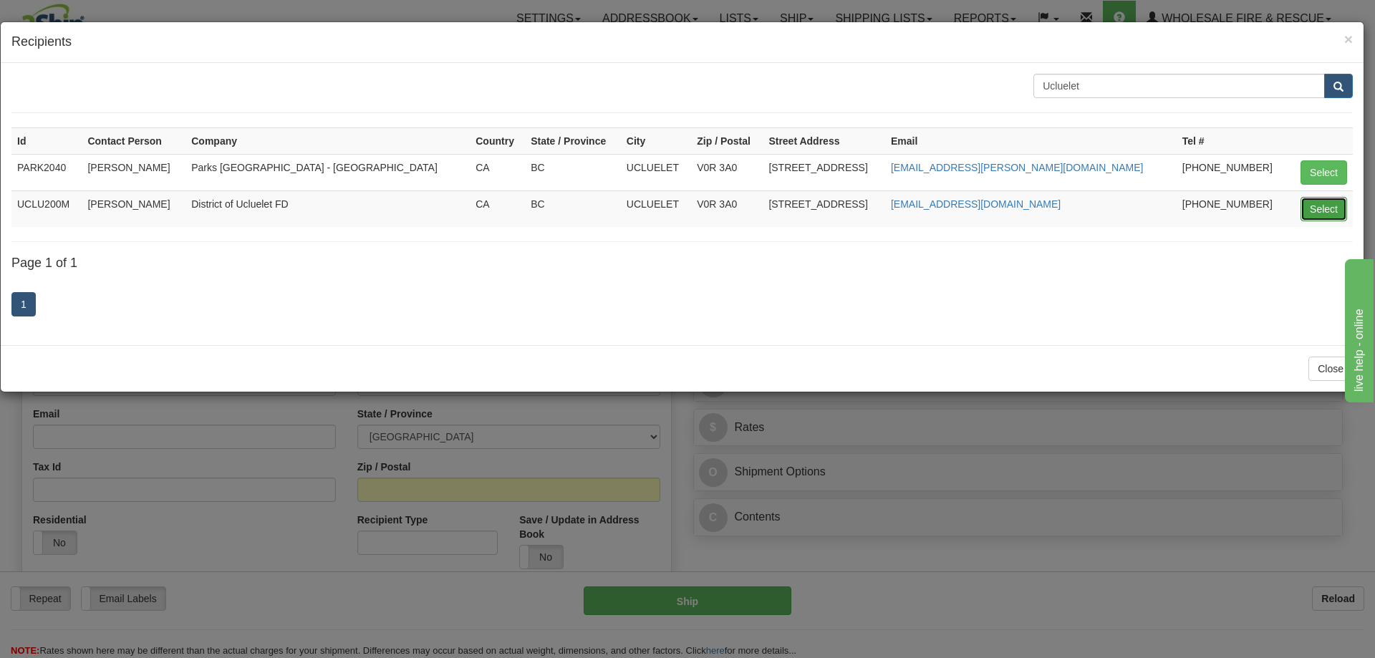
click at [1315, 210] on button "Select" at bounding box center [1324, 209] width 47 height 24
type input "UCLU200M"
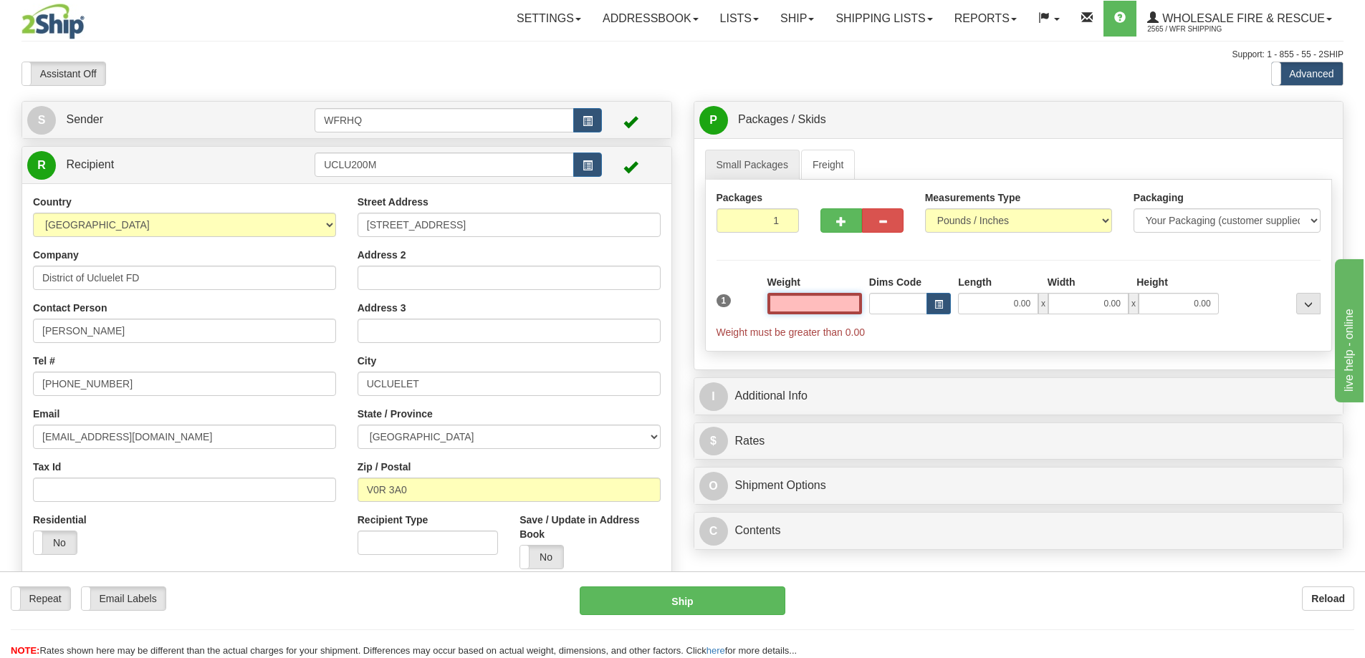
click at [837, 309] on input "text" at bounding box center [814, 303] width 95 height 21
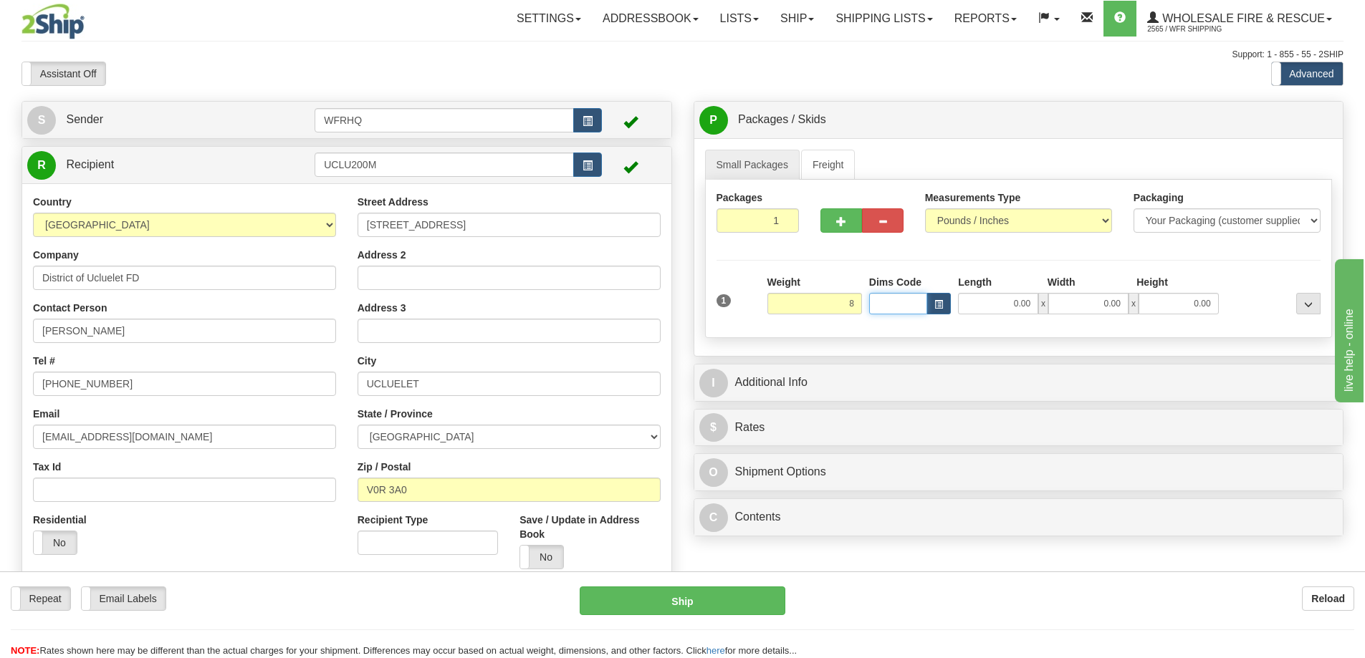
type input "8.00"
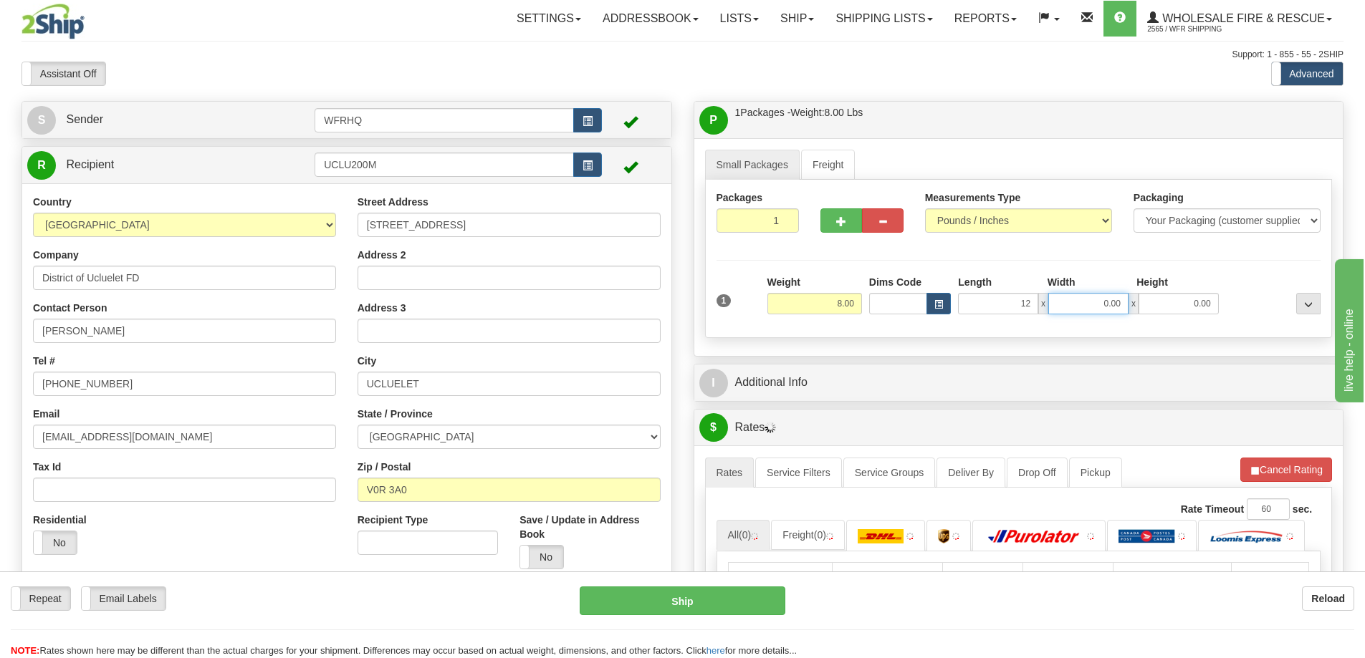
type input "12.00"
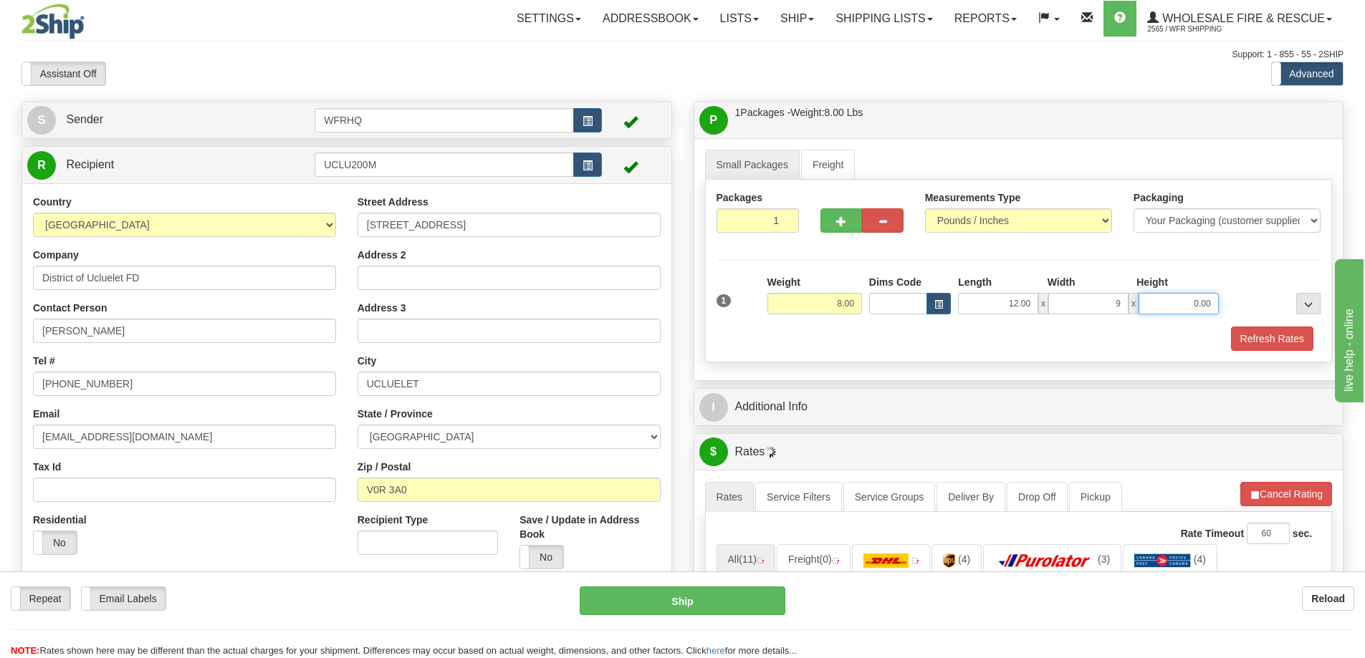
type input "9.00"
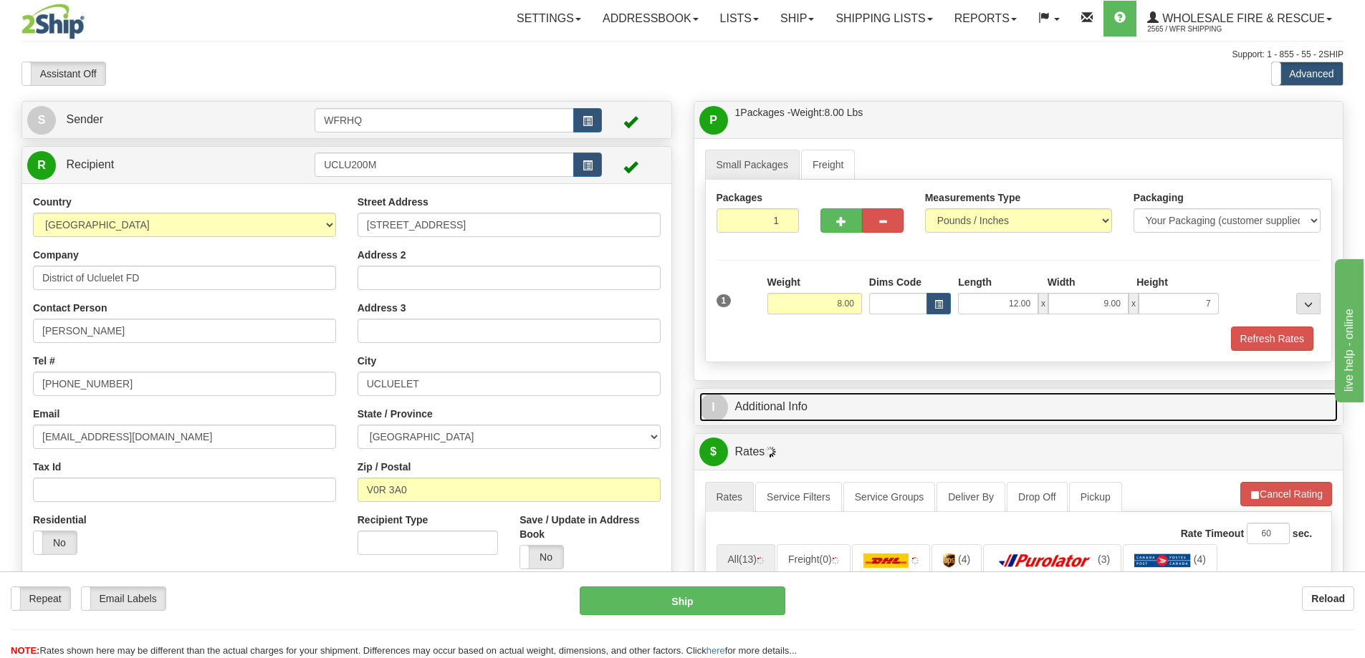
type input "7.00"
click at [784, 408] on link "I Additional Info" at bounding box center [1018, 407] width 639 height 29
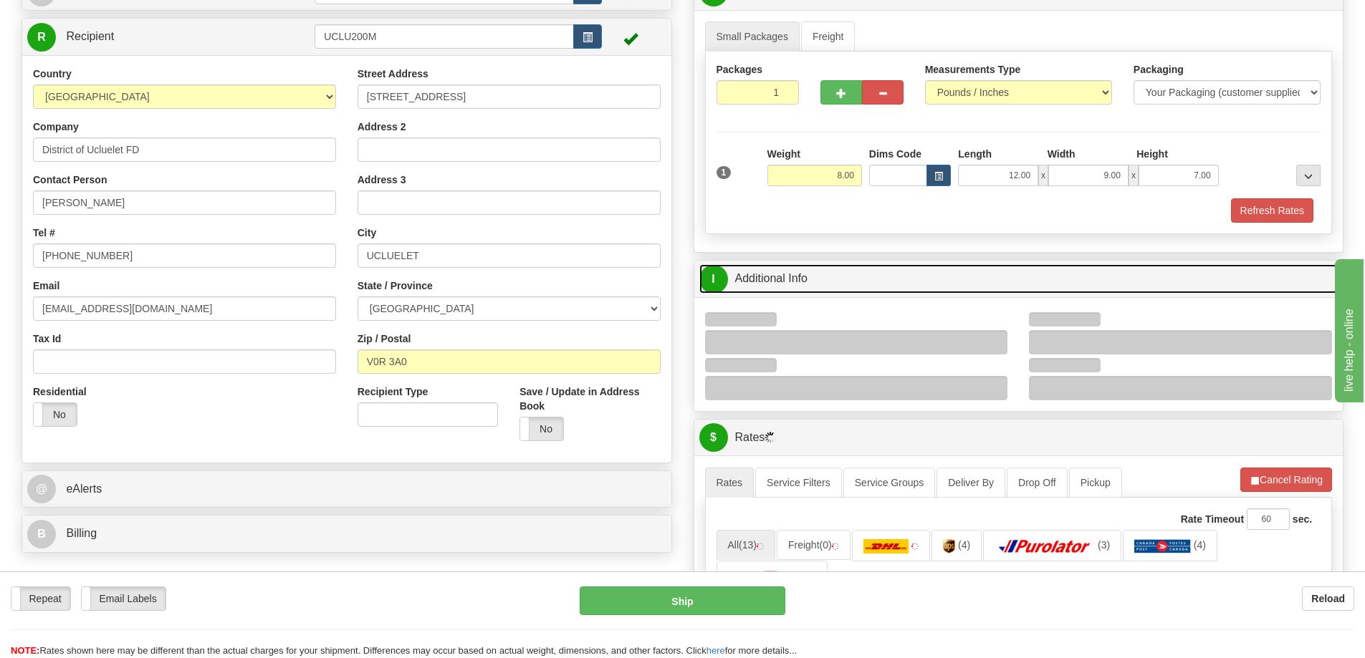
scroll to position [143, 0]
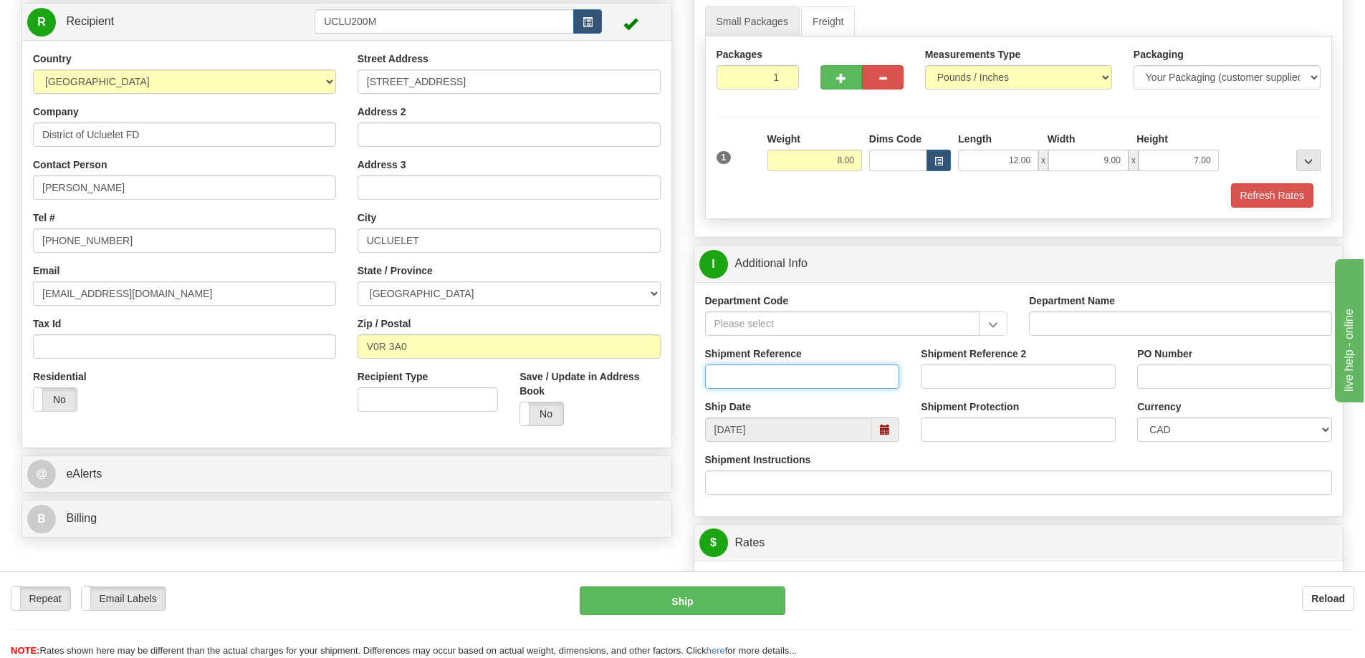
click at [800, 383] on input "Shipment Reference" at bounding box center [802, 377] width 195 height 24
type input "S44771 - 30252"
click at [1193, 376] on input "PO Number" at bounding box center [1234, 377] width 195 height 24
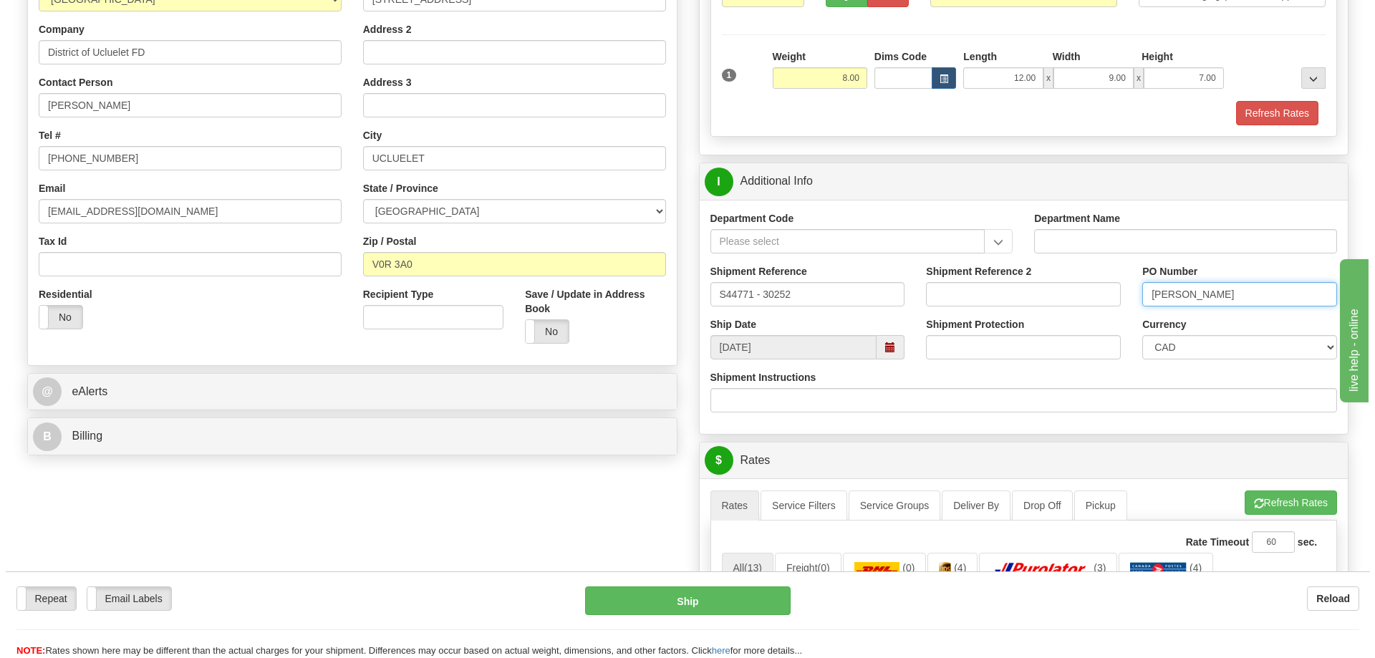
scroll to position [501, 0]
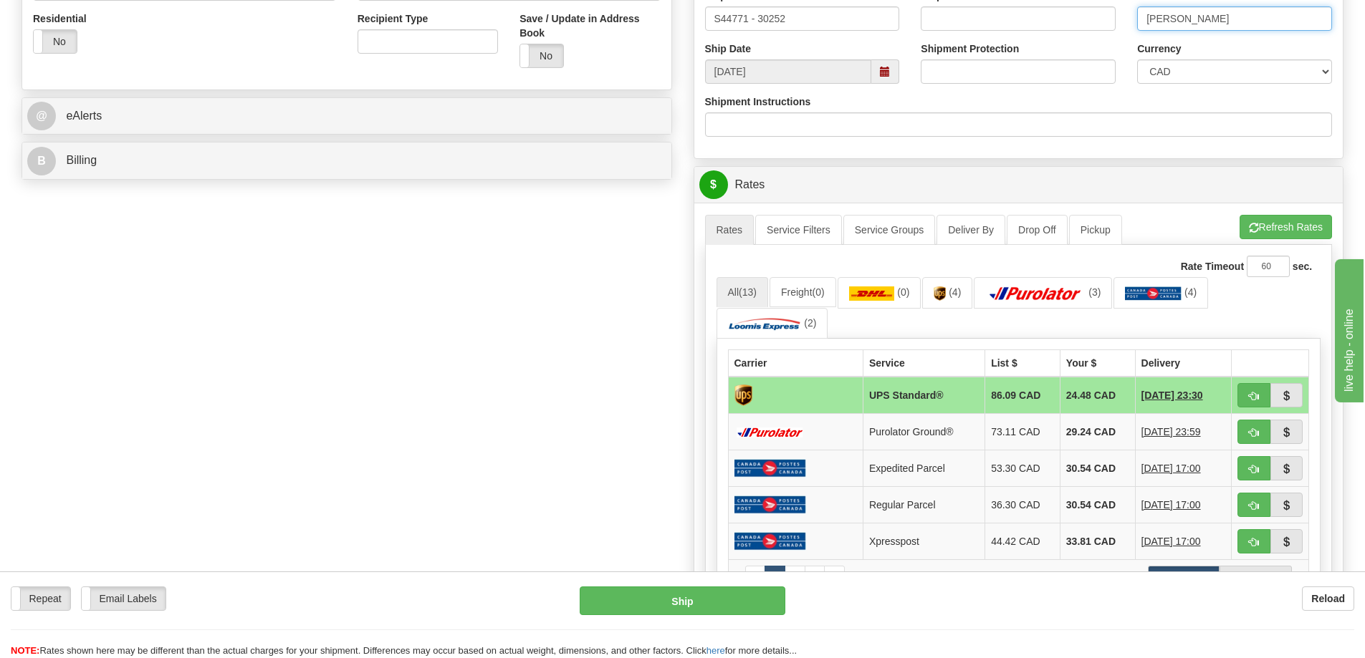
type input "[PERSON_NAME]"
click at [1264, 392] on button "button" at bounding box center [1253, 395] width 33 height 24
type input "11"
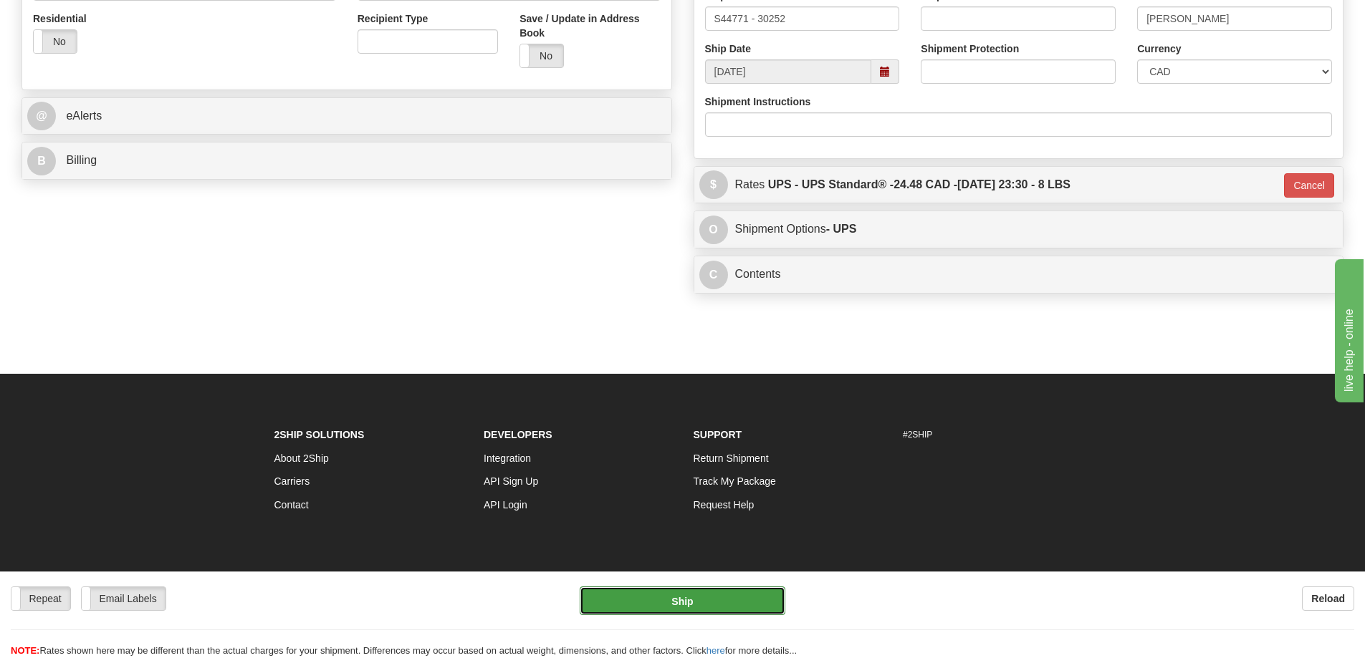
click at [693, 609] on button "Ship" at bounding box center [683, 601] width 206 height 29
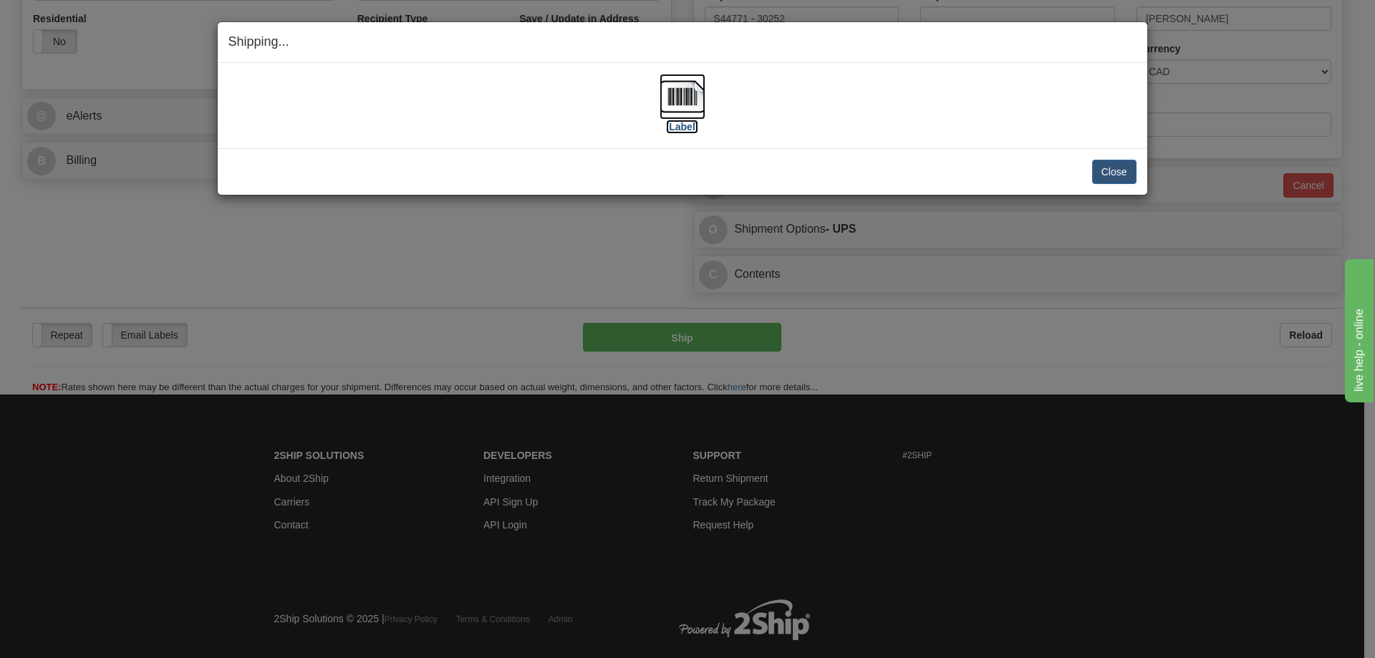
click at [690, 97] on img at bounding box center [683, 97] width 46 height 46
